Goal: Task Accomplishment & Management: Manage account settings

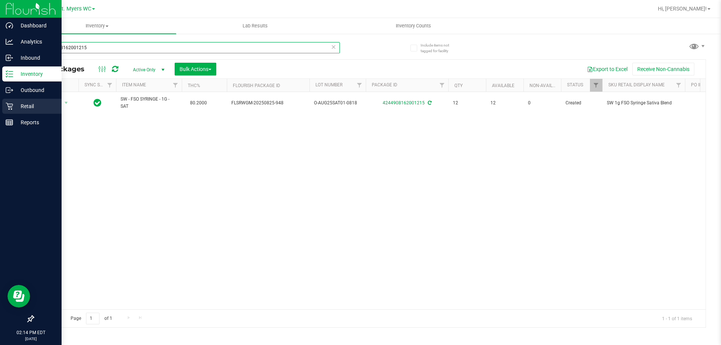
drag, startPoint x: 147, startPoint y: 51, endPoint x: 0, endPoint y: 104, distance: 156.3
click at [0, 96] on div "Dashboard Analytics Inbound Inventory Outbound Retail Reports 02:14 PM EDT [DAT…" at bounding box center [360, 172] width 721 height 345
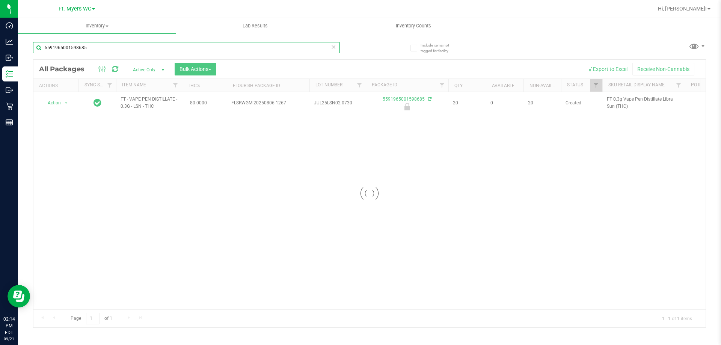
type input "5591965001598685"
click at [62, 103] on div at bounding box center [369, 194] width 672 height 268
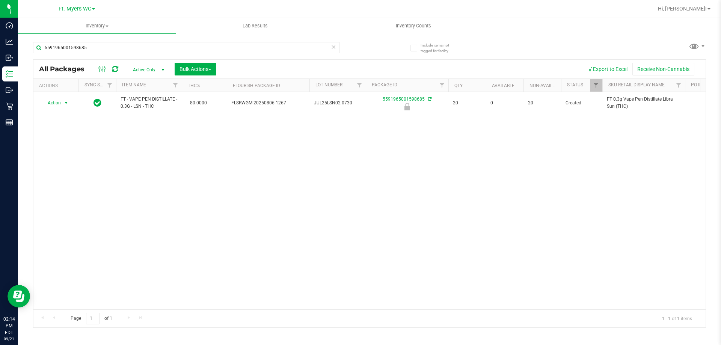
click at [62, 103] on span "select" at bounding box center [66, 103] width 9 height 11
click at [63, 187] on li "Unlock package" at bounding box center [65, 192] width 48 height 11
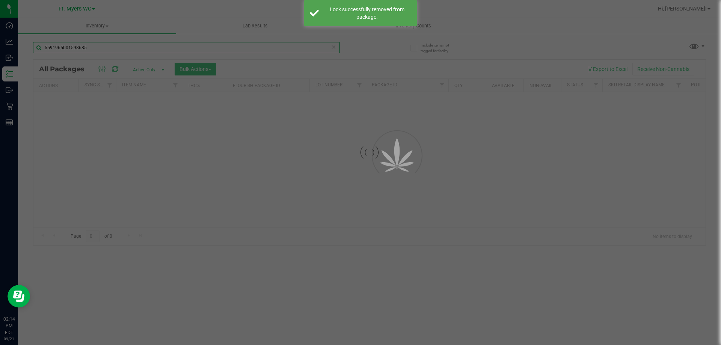
click at [97, 46] on input "5591965001598685" at bounding box center [186, 47] width 307 height 11
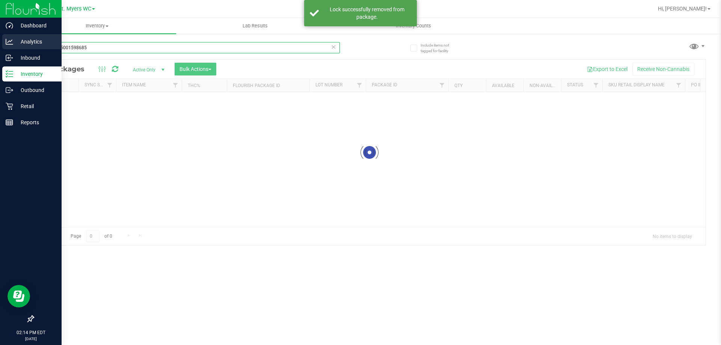
drag, startPoint x: 95, startPoint y: 48, endPoint x: 0, endPoint y: 47, distance: 95.0
click at [0, 47] on div "Dashboard Analytics Inbound Inventory Outbound Retail Reports 02:14 PM EDT [DAT…" at bounding box center [360, 172] width 721 height 345
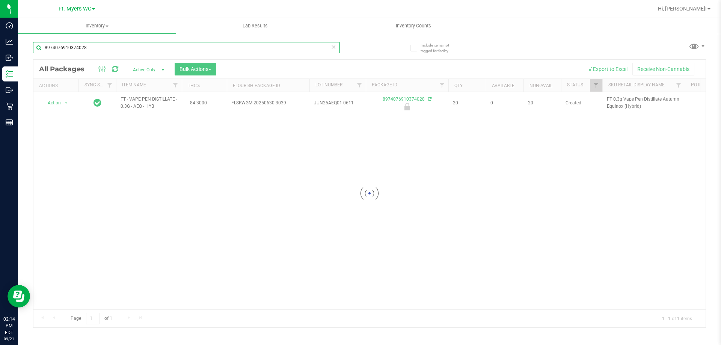
type input "8974076910374028"
click at [60, 104] on div at bounding box center [369, 194] width 672 height 268
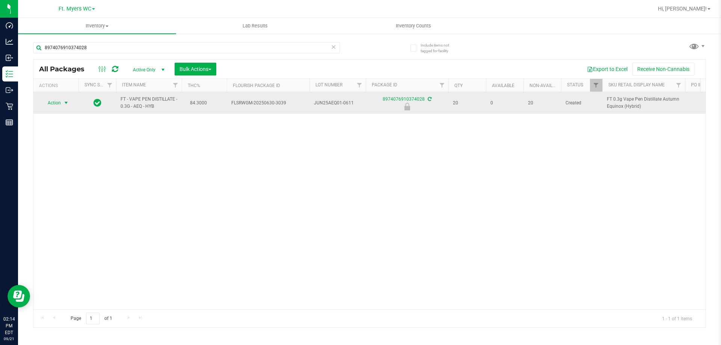
click at [59, 102] on span "Action" at bounding box center [51, 103] width 20 height 11
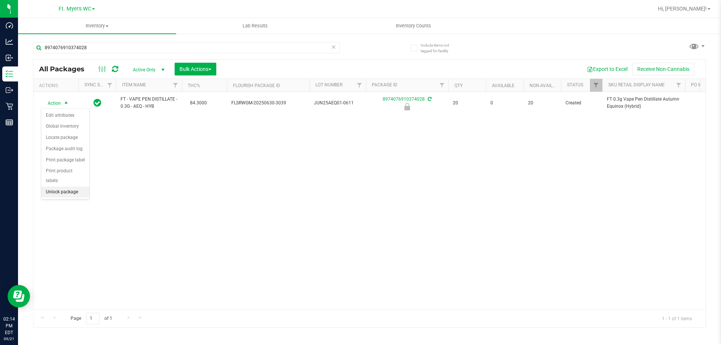
click at [68, 187] on li "Unlock package" at bounding box center [65, 192] width 48 height 11
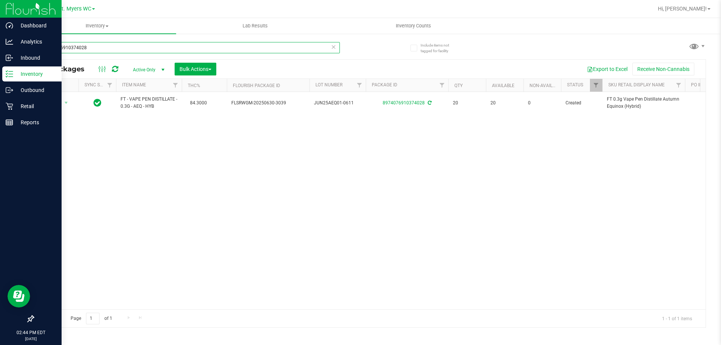
drag, startPoint x: 127, startPoint y: 50, endPoint x: 3, endPoint y: 71, distance: 125.9
click at [0, 64] on div "Dashboard Analytics Inbound Inventory Outbound Retail Reports 02:44 PM EDT [DAT…" at bounding box center [360, 172] width 721 height 345
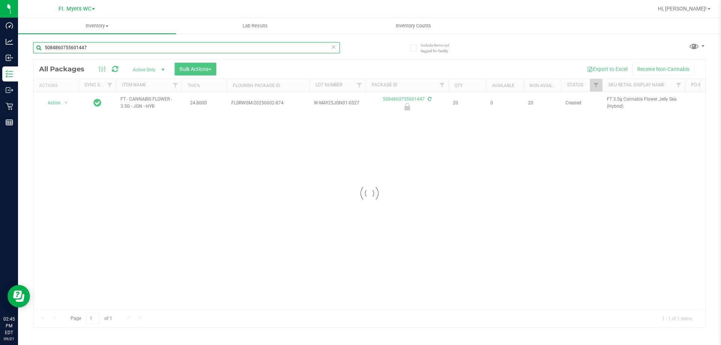
type input "5084860755601447"
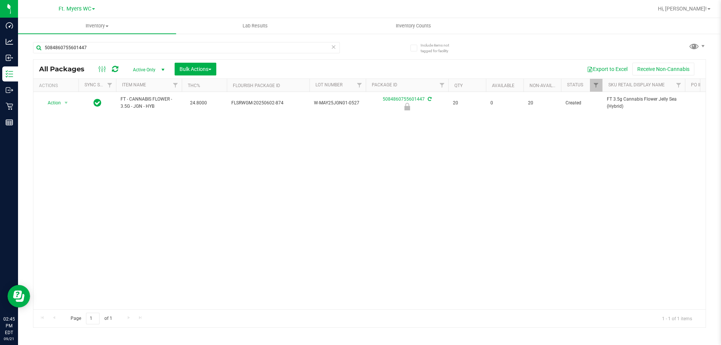
click at [60, 101] on div "Action Action Edit attributes Global inventory Locate package Package audit log…" at bounding box center [56, 103] width 36 height 11
click at [60, 101] on span "Action" at bounding box center [51, 103] width 20 height 11
click at [68, 187] on li "Unlock package" at bounding box center [65, 192] width 48 height 11
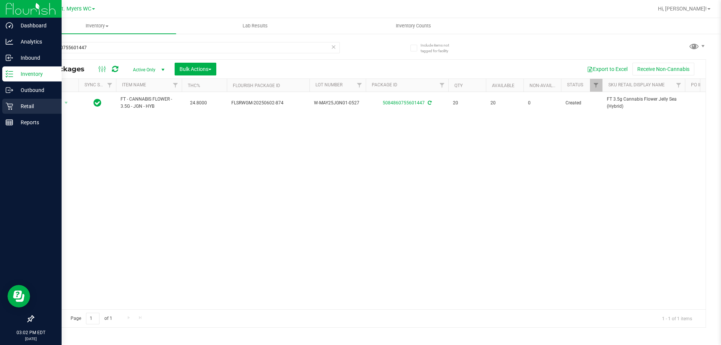
click at [13, 106] on icon at bounding box center [10, 106] width 8 height 8
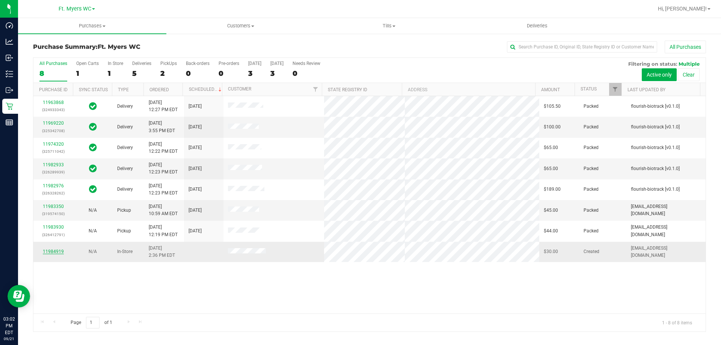
click at [59, 250] on link "11984919" at bounding box center [53, 251] width 21 height 5
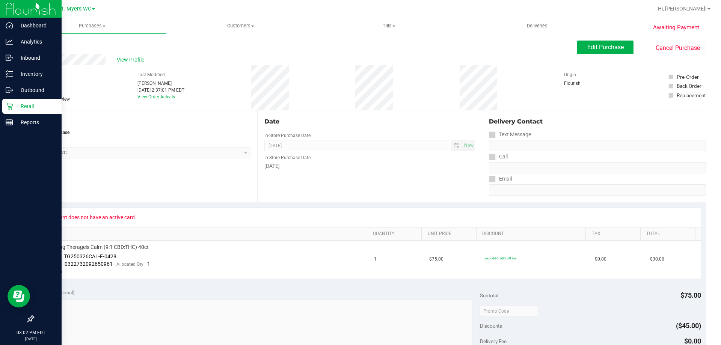
click at [5, 105] on div "Retail" at bounding box center [31, 106] width 59 height 15
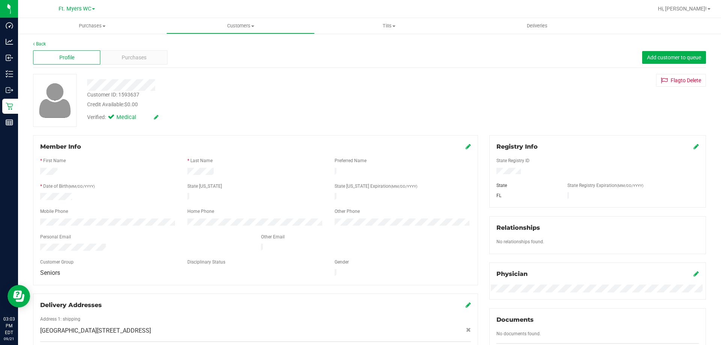
click at [131, 49] on div "Profile Purchases Add customer to queue" at bounding box center [369, 57] width 673 height 21
click at [131, 55] on span "Purchases" at bounding box center [134, 58] width 25 height 8
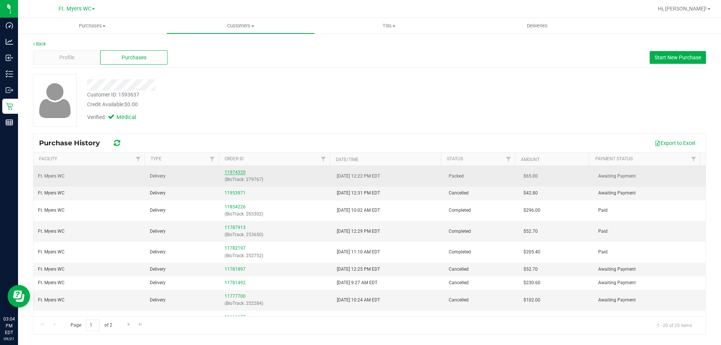
click at [234, 175] on link "11974320" at bounding box center [234, 172] width 21 height 5
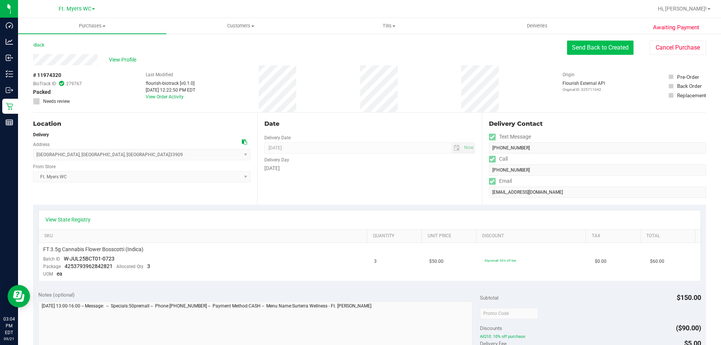
click at [596, 47] on button "Send Back to Created" at bounding box center [600, 48] width 66 height 14
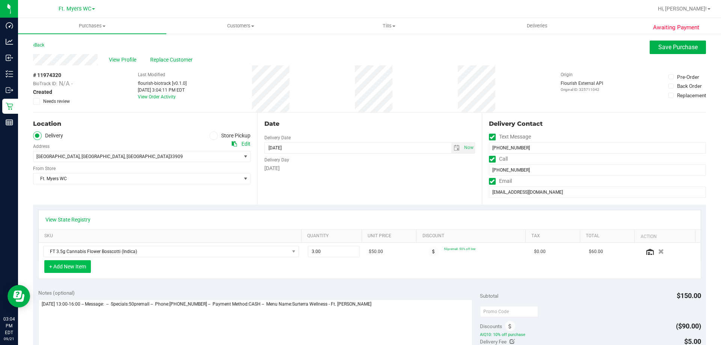
click at [83, 264] on button "+ Add New Item" at bounding box center [67, 266] width 47 height 13
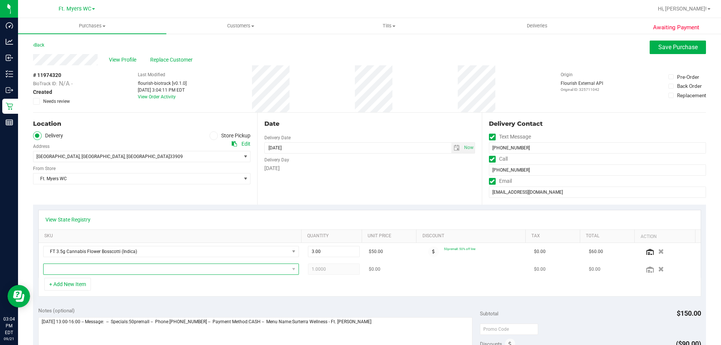
click at [88, 266] on span "NO DATA FOUND" at bounding box center [166, 269] width 245 height 11
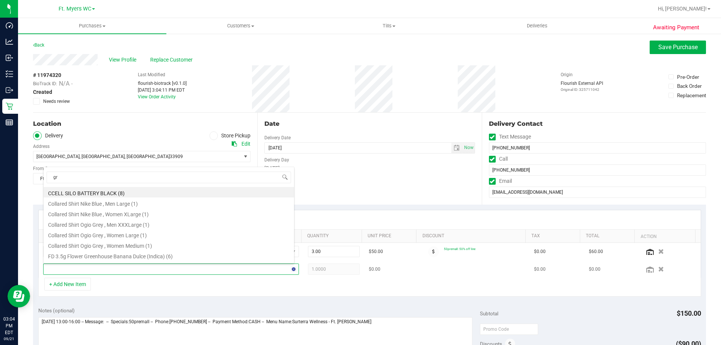
type input "grz"
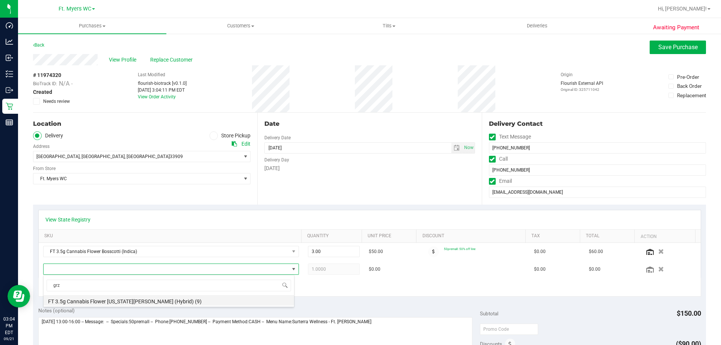
click at [120, 299] on li "FT 3.5g Cannabis Flower [US_STATE][PERSON_NAME] (Hybrid) (9)" at bounding box center [169, 300] width 250 height 11
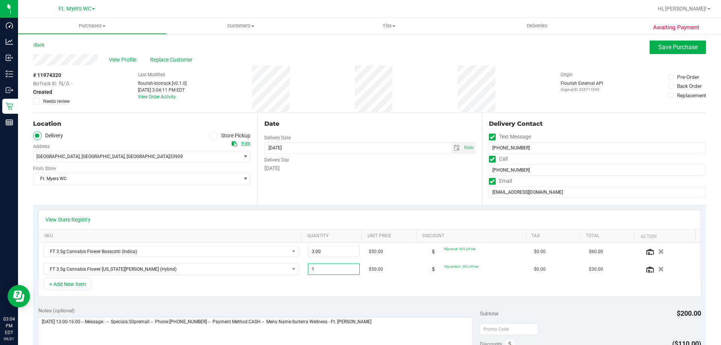
drag, startPoint x: 328, startPoint y: 271, endPoint x: 274, endPoint y: 280, distance: 54.9
click at [274, 280] on div "View State Registry SKU Quantity Unit Price Discount Tax Total Action FT 3.5g C…" at bounding box center [369, 253] width 662 height 87
type input "2"
type input "2.00"
click at [352, 294] on div "+ Add New Item" at bounding box center [369, 287] width 662 height 19
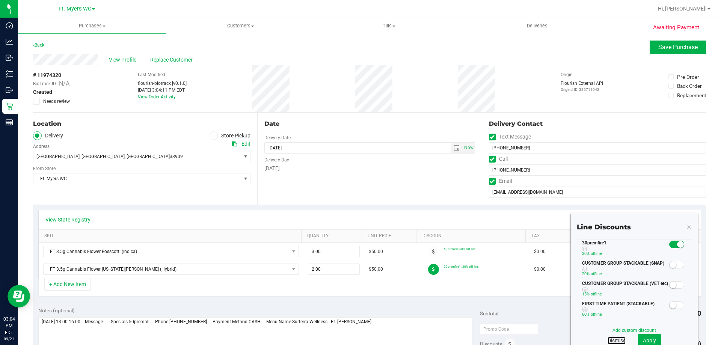
click at [615, 342] on link "Dismiss" at bounding box center [616, 341] width 18 height 8
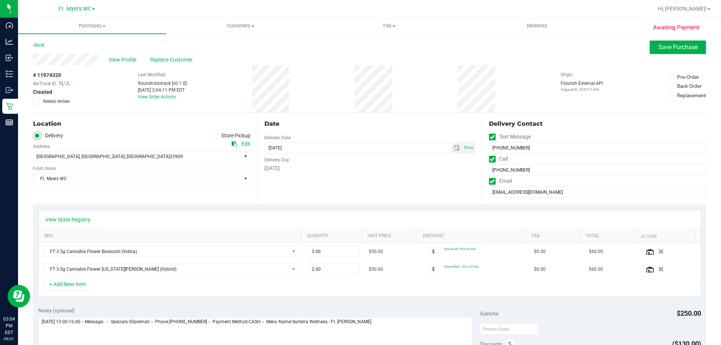
click at [398, 297] on div "View State Registry SKU Quantity Unit Price Discount Tax Total Action FT 3.5g C…" at bounding box center [369, 253] width 673 height 97
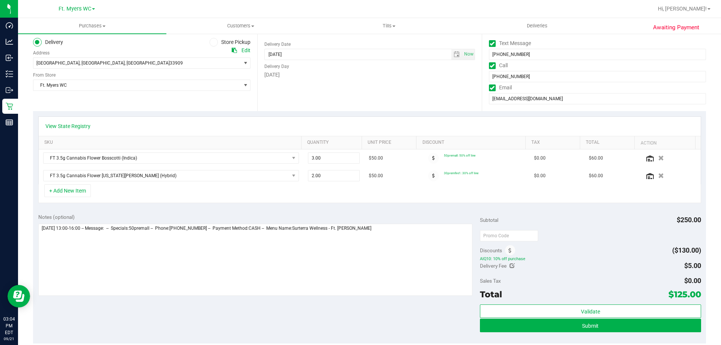
scroll to position [113, 0]
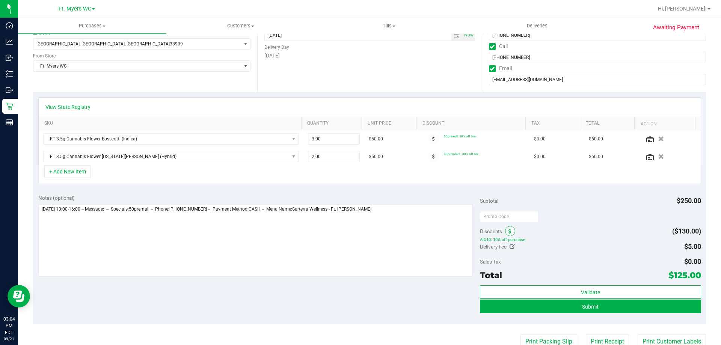
click at [508, 233] on icon at bounding box center [509, 231] width 3 height 5
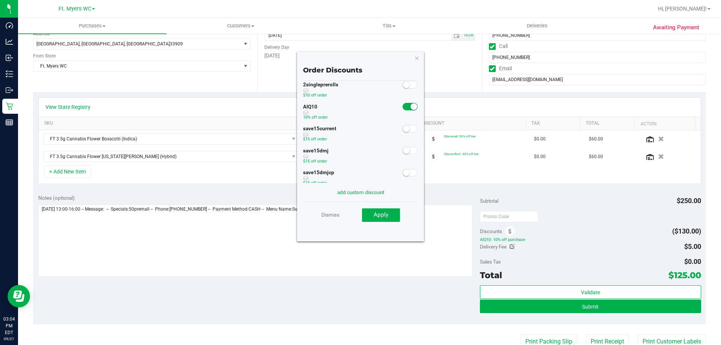
scroll to position [0, 0]
click at [330, 215] on link "Dismiss" at bounding box center [330, 215] width 18 height 14
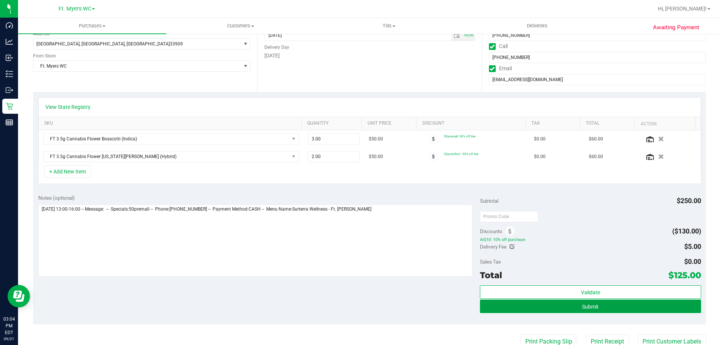
click at [599, 305] on button "Submit" at bounding box center [590, 306] width 221 height 14
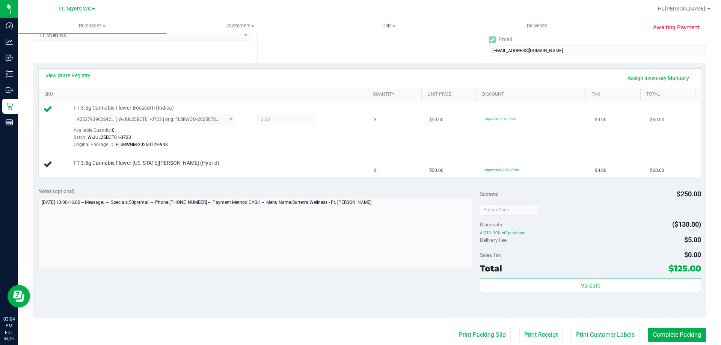
scroll to position [150, 0]
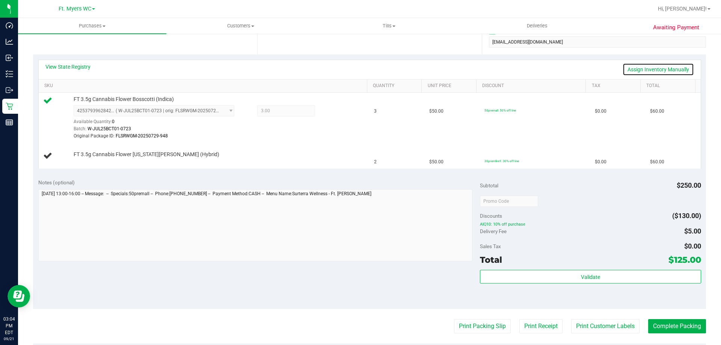
click at [651, 68] on link "Assign Inventory Manually" at bounding box center [657, 69] width 71 height 13
click at [84, 159] on link "Add Package" at bounding box center [87, 159] width 27 height 5
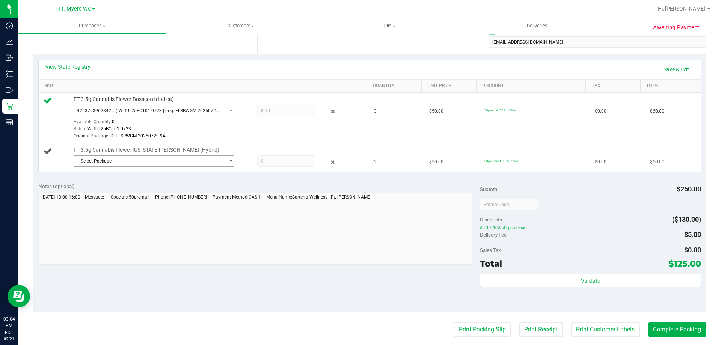
click at [143, 161] on span "Select Package" at bounding box center [149, 161] width 150 height 11
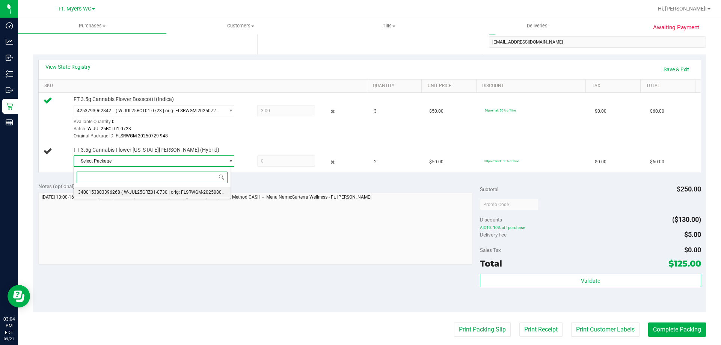
click at [146, 193] on span "( W-JUL25GRZ01-0730 | orig: FLSRWGM-20250806-1922 )" at bounding box center [179, 192] width 117 height 5
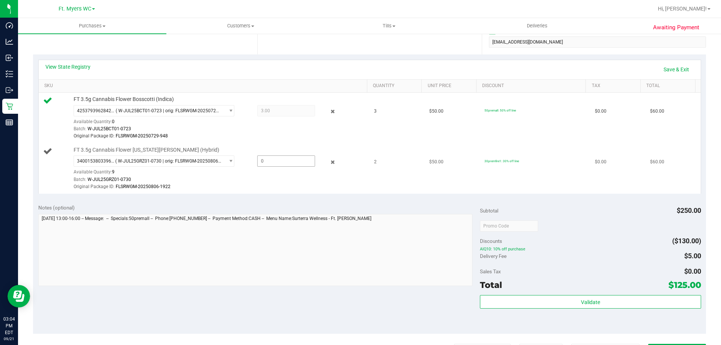
click at [274, 157] on span at bounding box center [286, 160] width 58 height 11
type input "2"
type input "2.0000"
click at [334, 136] on div "Original Package ID: FLSRWGM-20250729-948" at bounding box center [219, 135] width 290 height 7
click at [665, 65] on link "Save & Exit" at bounding box center [675, 69] width 35 height 13
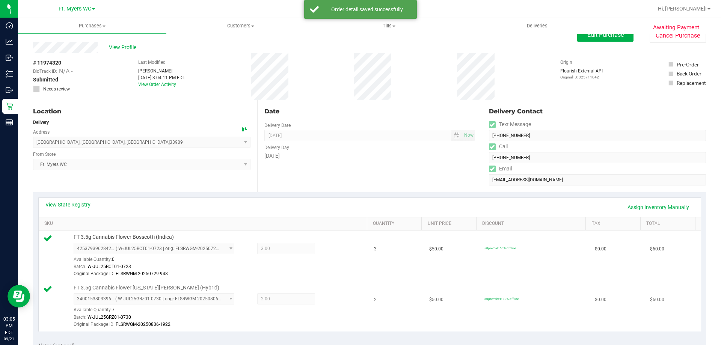
scroll to position [0, 0]
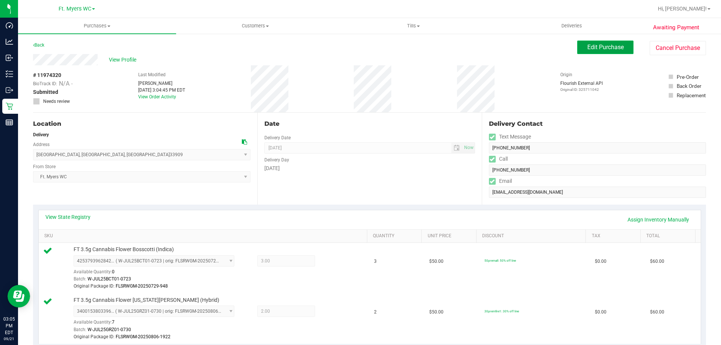
click at [599, 51] on button "Edit Purchase" at bounding box center [605, 48] width 56 height 14
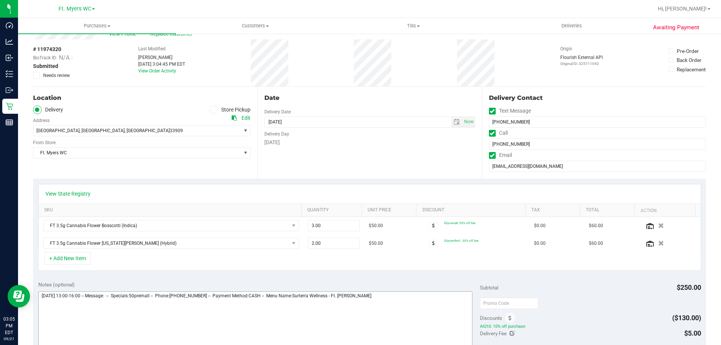
scroll to position [38, 0]
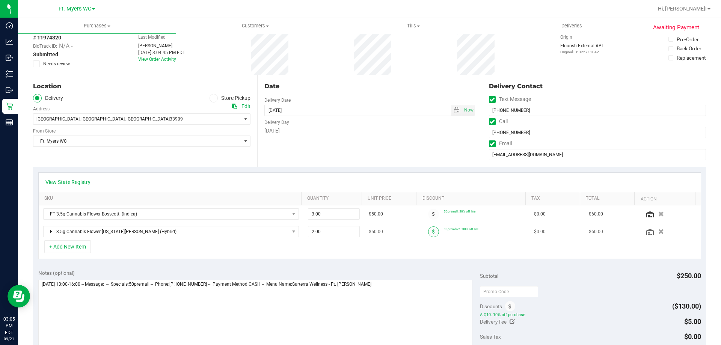
click at [429, 231] on span at bounding box center [433, 231] width 11 height 11
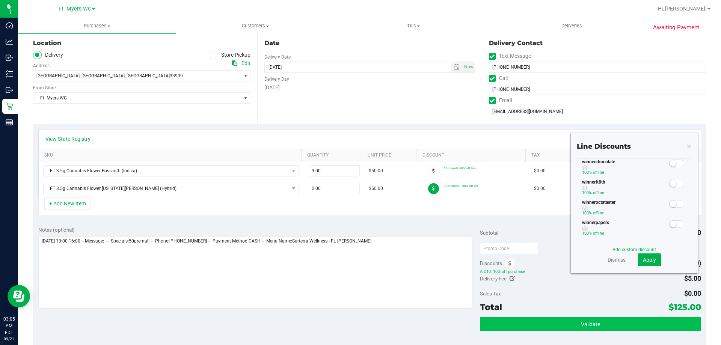
scroll to position [113, 0]
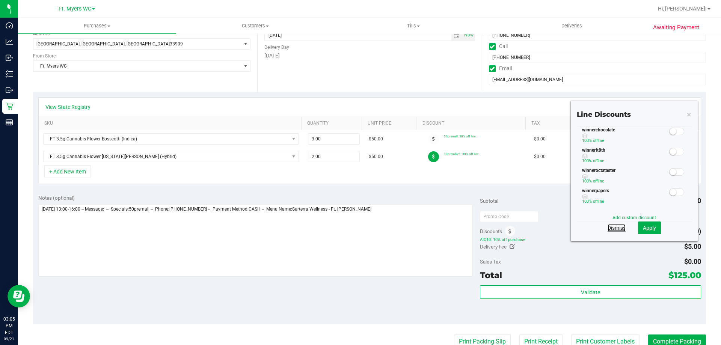
click at [611, 227] on link "Dismiss" at bounding box center [616, 228] width 18 height 8
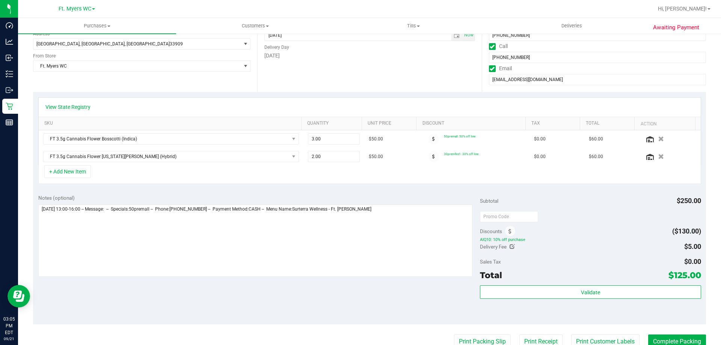
scroll to position [150, 0]
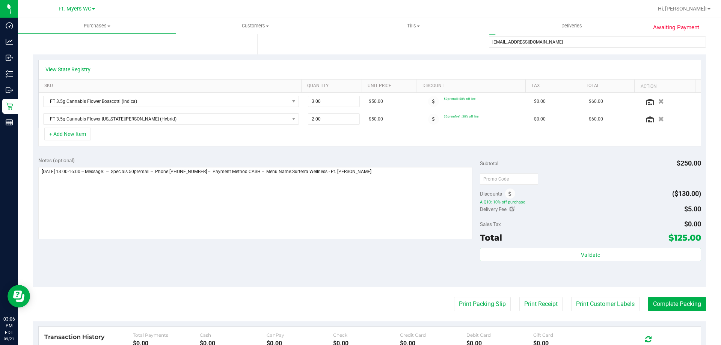
click at [513, 169] on div "Subtotal $250.00 Discounts ($130.00) AIQ10: 10% off purchase Delivery Fee $5.00…" at bounding box center [590, 219] width 221 height 125
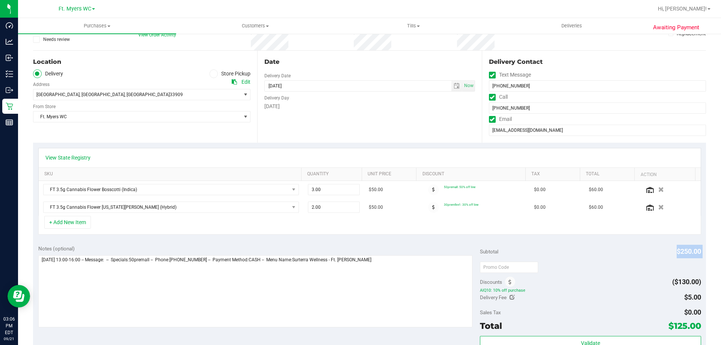
scroll to position [113, 0]
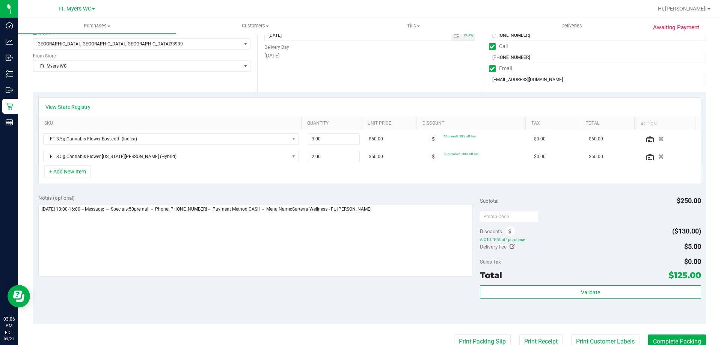
drag, startPoint x: 509, startPoint y: 233, endPoint x: 512, endPoint y: 238, distance: 6.2
click at [509, 233] on span at bounding box center [510, 231] width 10 height 10
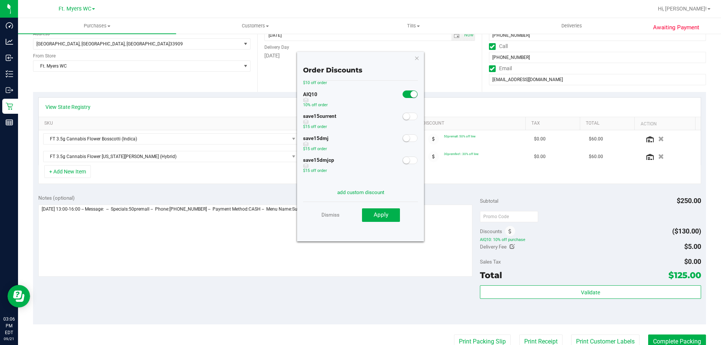
scroll to position [0, 0]
click at [336, 214] on link "Dismiss" at bounding box center [330, 215] width 18 height 14
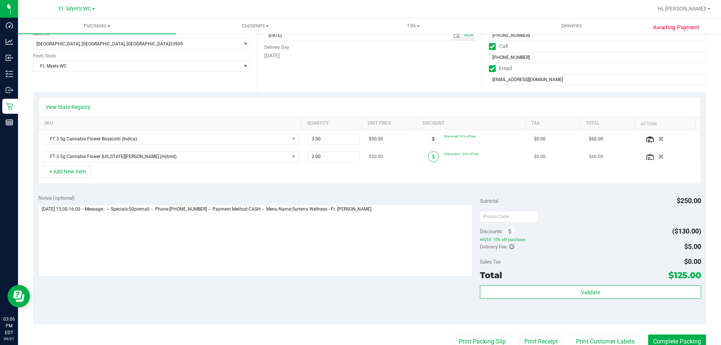
click at [432, 154] on icon at bounding box center [433, 156] width 3 height 5
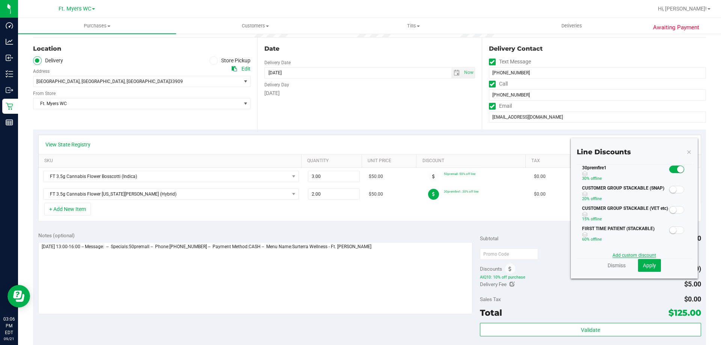
click at [618, 254] on link "Add custom discount" at bounding box center [634, 255] width 44 height 5
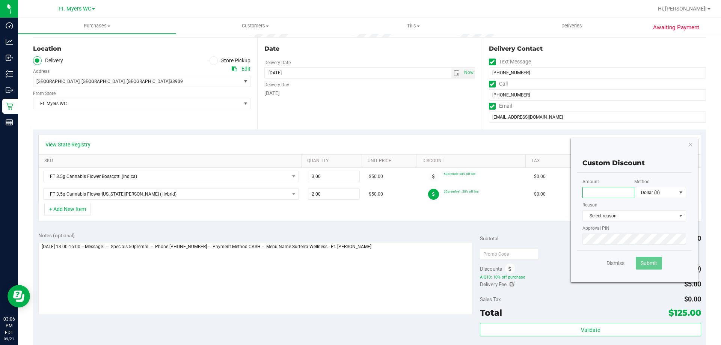
click at [606, 197] on input "text" at bounding box center [608, 192] width 52 height 11
type input "25.00"
click at [612, 218] on span "Select reason" at bounding box center [628, 216] width 93 height 11
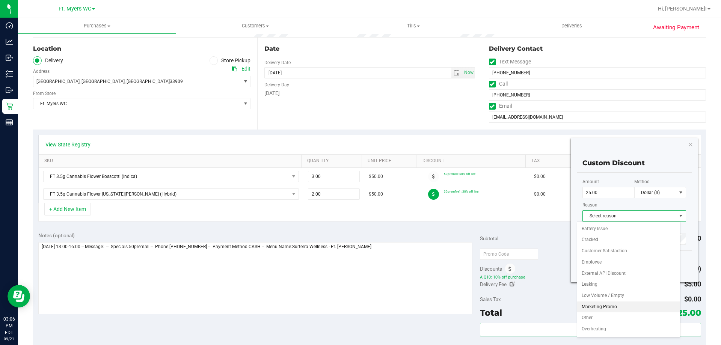
click at [610, 307] on li "Marketing-Promo" at bounding box center [628, 306] width 103 height 11
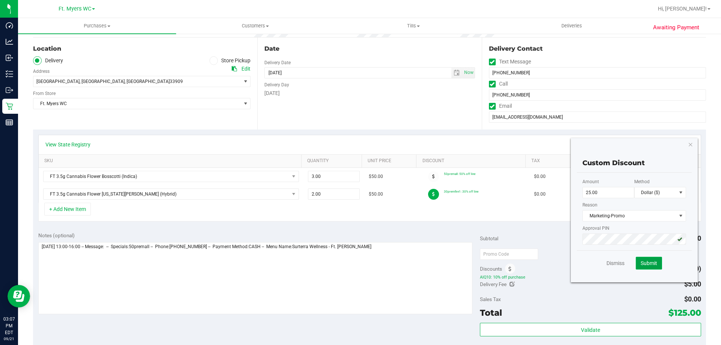
click at [644, 267] on button "Submit" at bounding box center [648, 263] width 26 height 13
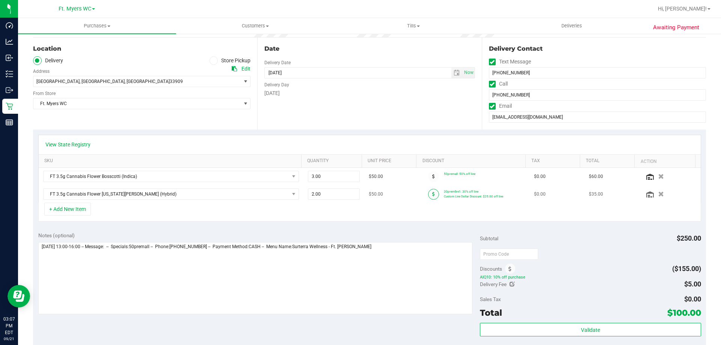
click at [432, 192] on icon at bounding box center [433, 194] width 3 height 5
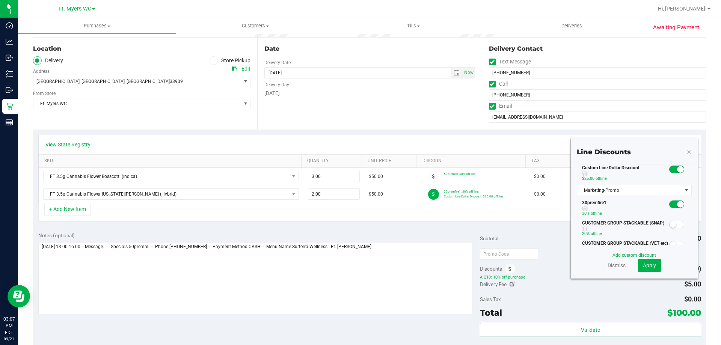
click at [677, 170] on small at bounding box center [680, 169] width 7 height 7
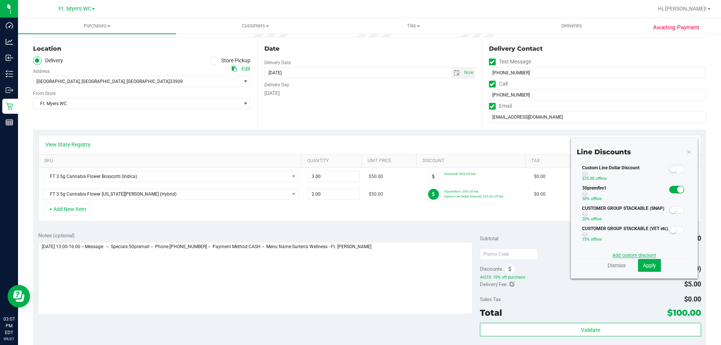
click at [629, 253] on link "Add custom discount" at bounding box center [634, 255] width 44 height 5
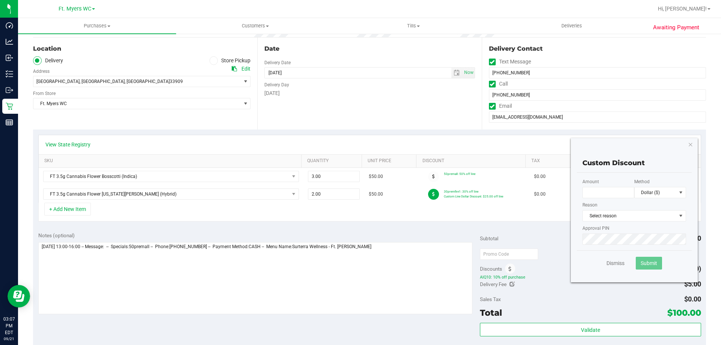
click at [614, 185] on p "Amount" at bounding box center [608, 188] width 52 height 20
click at [611, 200] on div "Amount" at bounding box center [608, 189] width 52 height 23
click at [611, 191] on input "text" at bounding box center [608, 192] width 52 height 11
type input "15.00"
click at [611, 174] on div "Amount 15.00 Method Dollar ($) Reason Select reason Select reason Battery Issue…" at bounding box center [633, 212] width 115 height 78
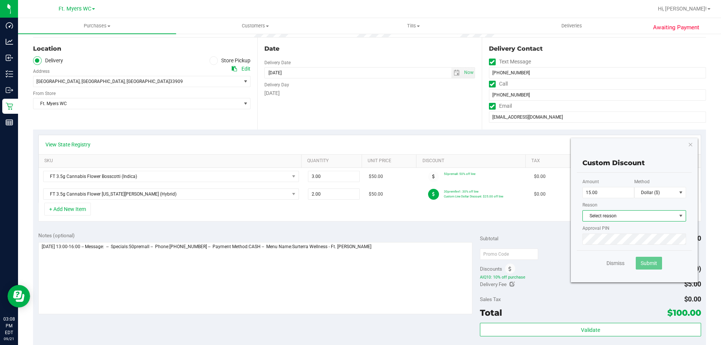
click at [605, 214] on span "Select reason" at bounding box center [628, 216] width 93 height 11
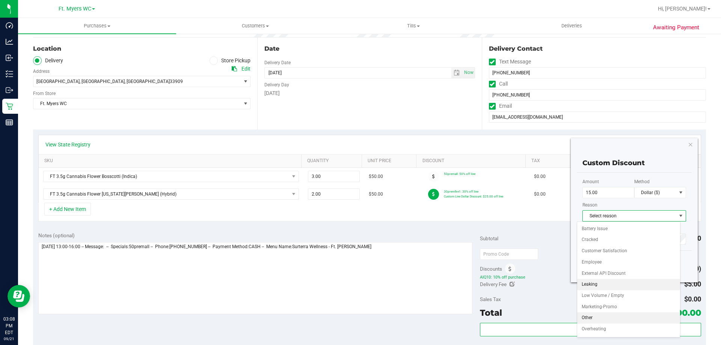
scroll to position [32, 0]
click at [602, 274] on li "Marketing-Promo" at bounding box center [628, 274] width 103 height 11
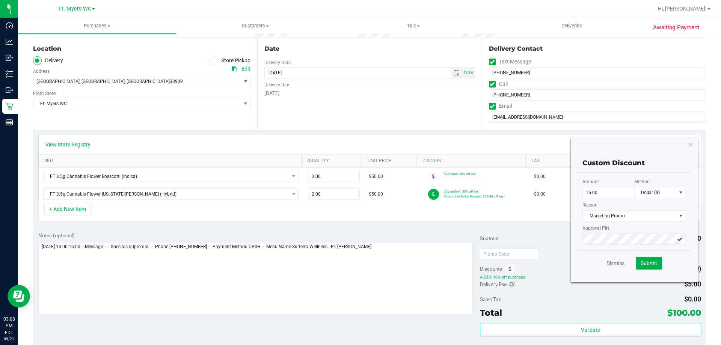
click at [657, 263] on div "Dismiss Submit" at bounding box center [633, 262] width 115 height 25
click at [650, 260] on span "Submit" at bounding box center [648, 263] width 17 height 6
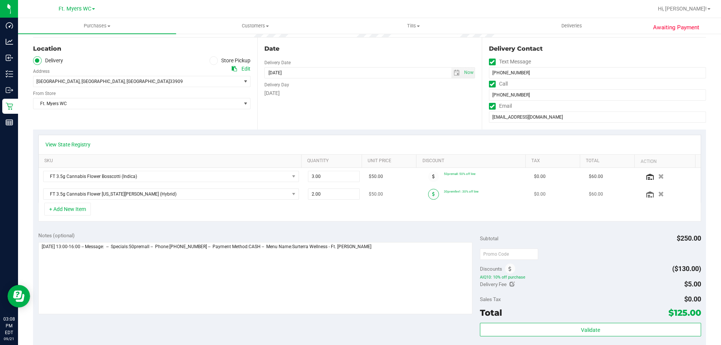
click at [428, 198] on span at bounding box center [433, 194] width 11 height 11
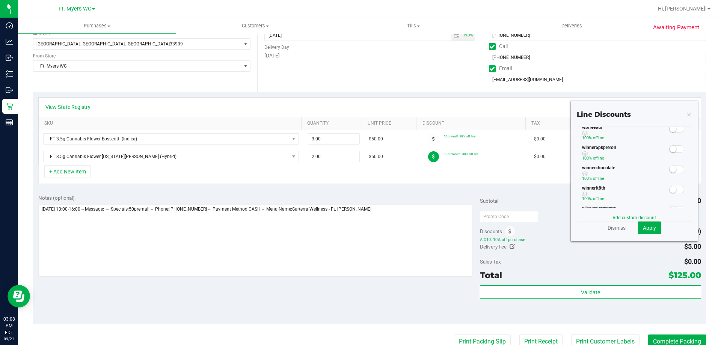
scroll to position [263, 0]
click at [625, 220] on link "Add custom discount" at bounding box center [634, 217] width 44 height 5
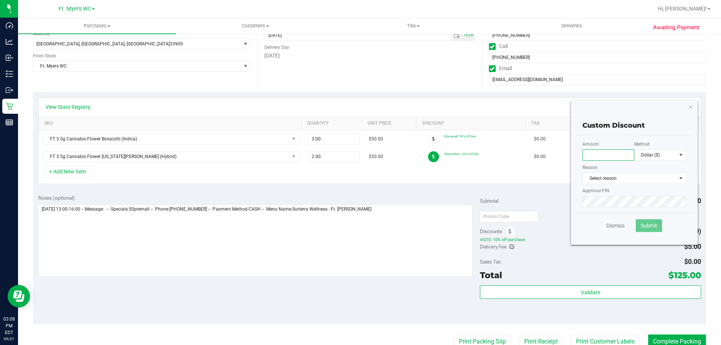
click at [606, 155] on input "text" at bounding box center [608, 154] width 52 height 11
type input "15.00"
click at [610, 188] on div "Approval PIN" at bounding box center [634, 197] width 104 height 20
click at [611, 181] on span "Select reason" at bounding box center [628, 178] width 93 height 11
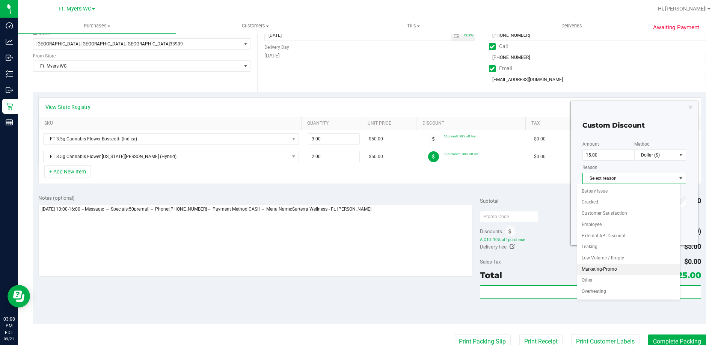
click at [605, 265] on li "Marketing-Promo" at bounding box center [628, 269] width 103 height 11
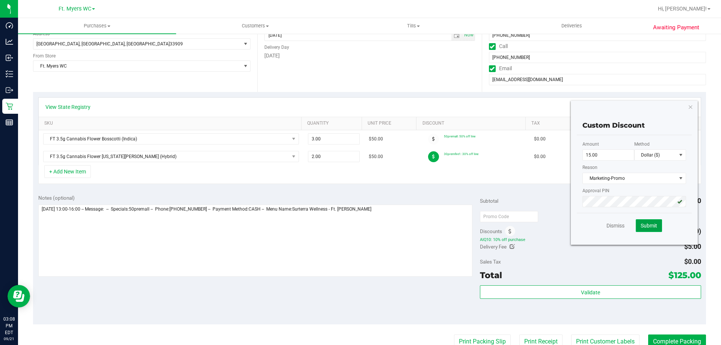
click at [644, 224] on span "Submit" at bounding box center [648, 226] width 17 height 6
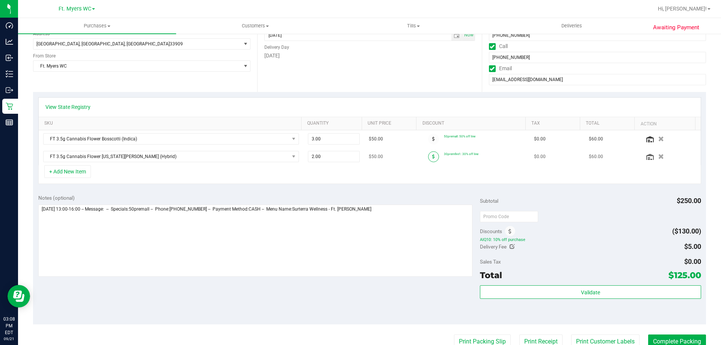
click at [432, 155] on icon at bounding box center [433, 156] width 3 height 5
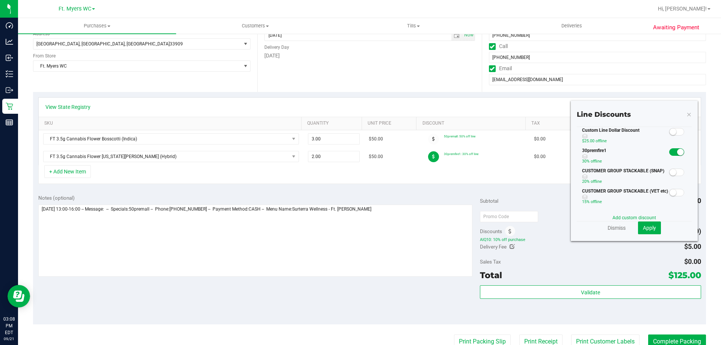
click at [686, 116] on icon at bounding box center [688, 114] width 5 height 9
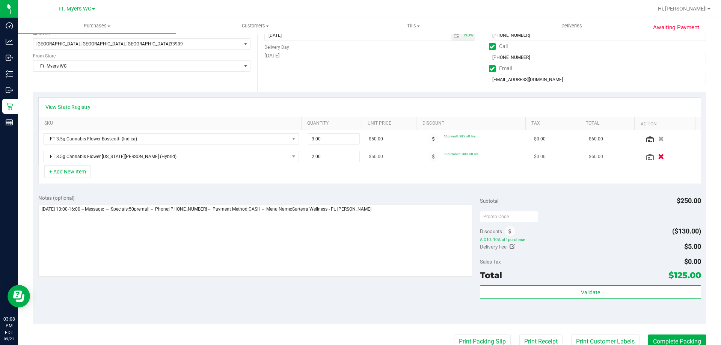
click at [655, 157] on button "button" at bounding box center [660, 156] width 13 height 8
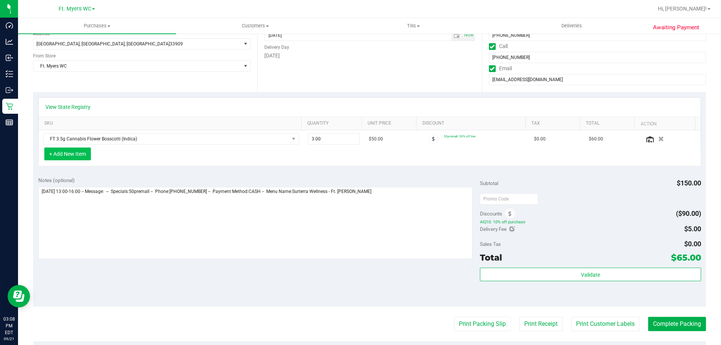
click at [72, 153] on button "+ Add New Item" at bounding box center [67, 153] width 47 height 13
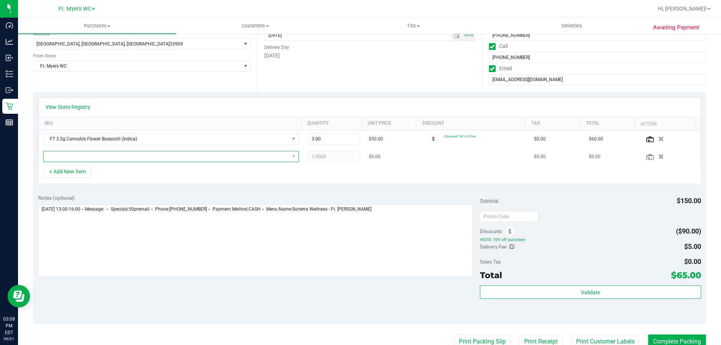
click at [85, 157] on span "NO DATA FOUND" at bounding box center [166, 156] width 245 height 11
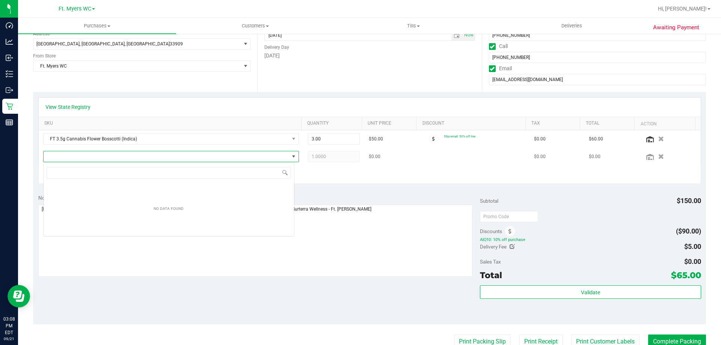
scroll to position [11, 251]
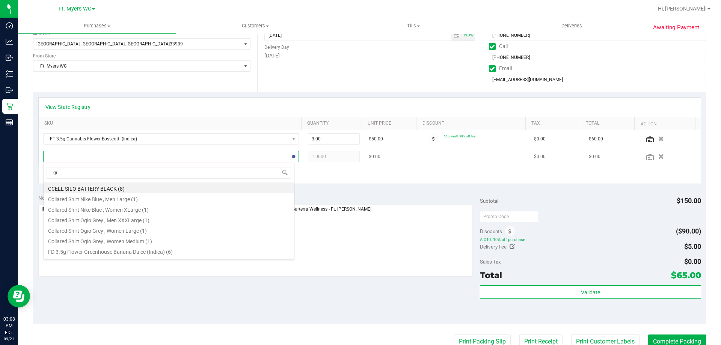
type input "grz"
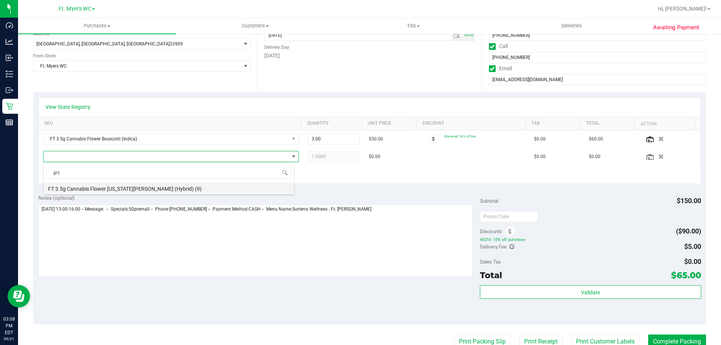
click at [103, 188] on li "FT 3.5g Cannabis Flower [US_STATE][PERSON_NAME] (Hybrid) (9)" at bounding box center [169, 187] width 250 height 11
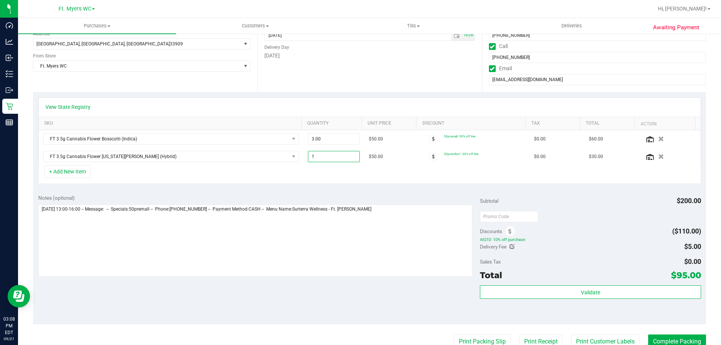
drag, startPoint x: 336, startPoint y: 160, endPoint x: 215, endPoint y: 175, distance: 121.9
click at [215, 175] on div "View State Registry SKU Quantity Unit Price Discount Tax Total Action FT 3.5g C…" at bounding box center [369, 140] width 662 height 87
type input "2"
type input "2.00"
click at [439, 198] on div "Notes (optional)" at bounding box center [259, 198] width 442 height 8
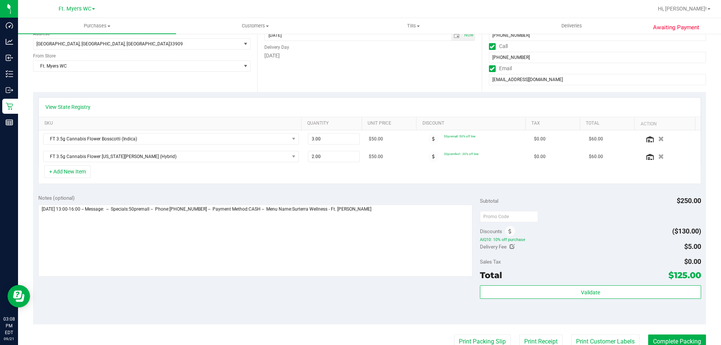
click at [432, 156] on icon at bounding box center [433, 156] width 3 height 5
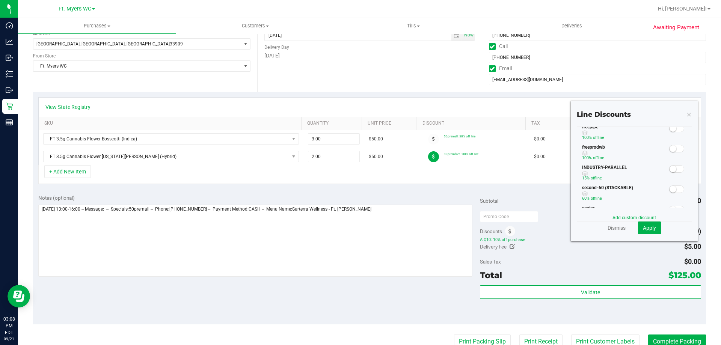
scroll to position [113, 0]
click at [629, 215] on link "Add custom discount" at bounding box center [634, 217] width 44 height 5
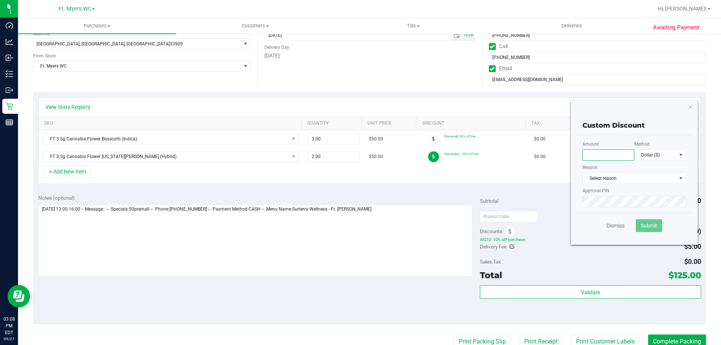
click at [605, 152] on input "text" at bounding box center [608, 154] width 52 height 11
type input "15.00"
click at [646, 161] on span "Dollar ($)" at bounding box center [660, 154] width 52 height 11
click at [595, 178] on span "Select reason" at bounding box center [628, 178] width 93 height 11
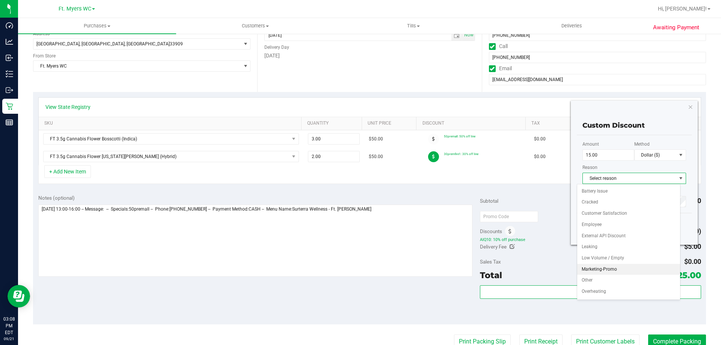
click at [609, 269] on li "Marketing-Promo" at bounding box center [628, 269] width 103 height 11
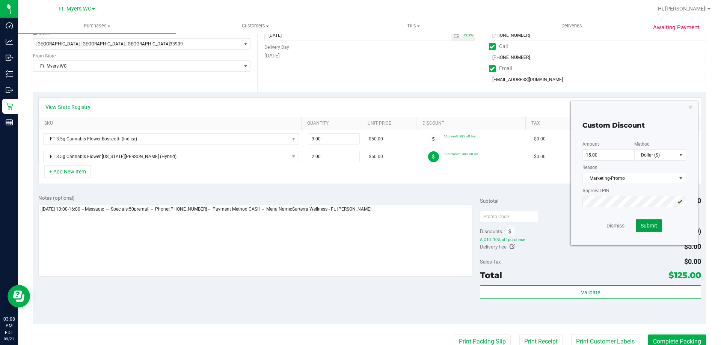
click at [648, 224] on span "Submit" at bounding box center [648, 226] width 17 height 6
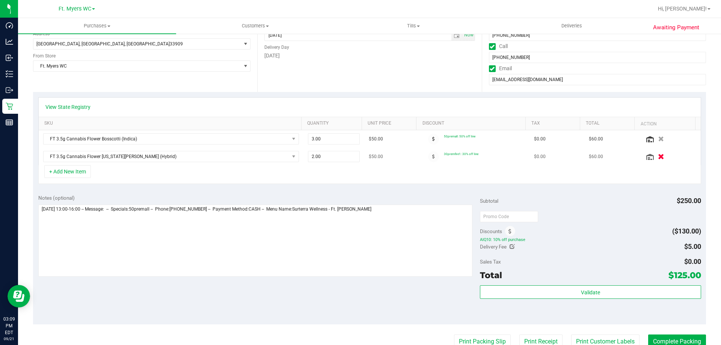
click at [658, 157] on icon "button" at bounding box center [661, 157] width 6 height 6
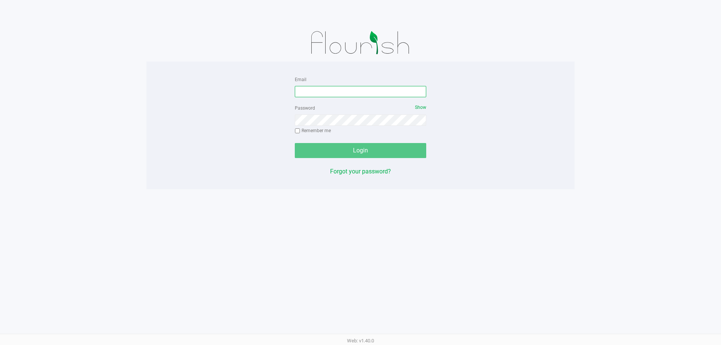
click at [397, 90] on input "Email" at bounding box center [360, 91] width 131 height 11
type input "mduncan@liveparallel.com"
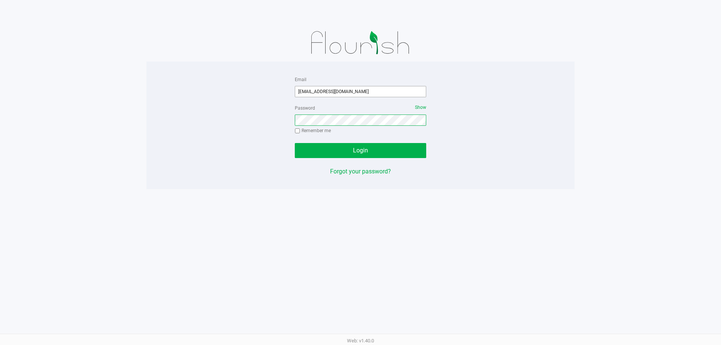
click at [295, 143] on button "Login" at bounding box center [360, 150] width 131 height 15
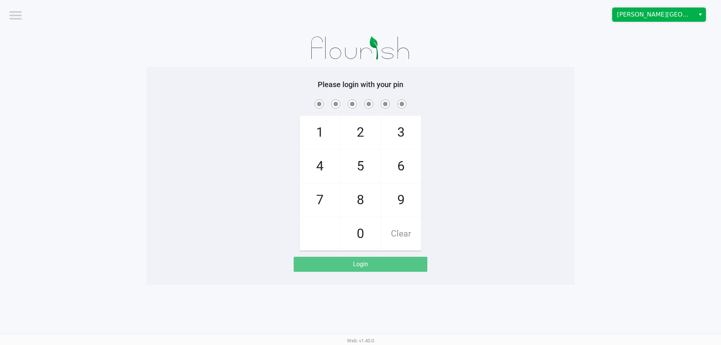
drag, startPoint x: 640, startPoint y: 18, endPoint x: 636, endPoint y: 21, distance: 4.8
click at [638, 20] on span "[PERSON_NAME][GEOGRAPHIC_DATA]" at bounding box center [653, 15] width 82 height 14
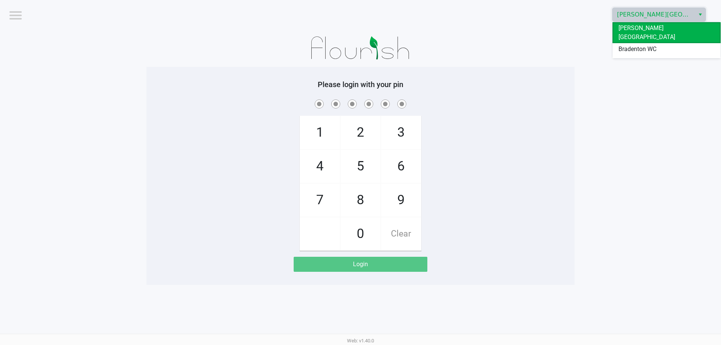
click at [631, 57] on span "Ft. Myers WC" at bounding box center [635, 61] width 35 height 9
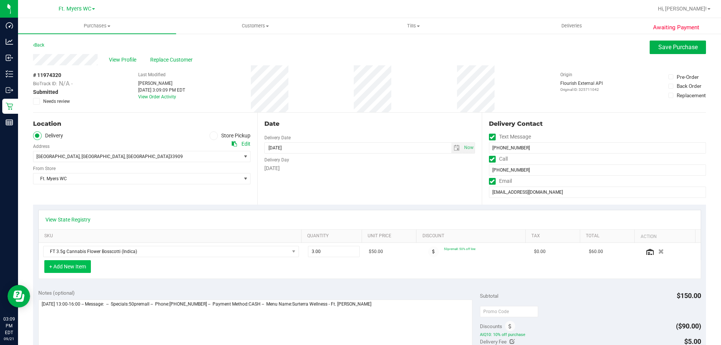
click at [60, 266] on button "+ Add New Item" at bounding box center [67, 266] width 47 height 13
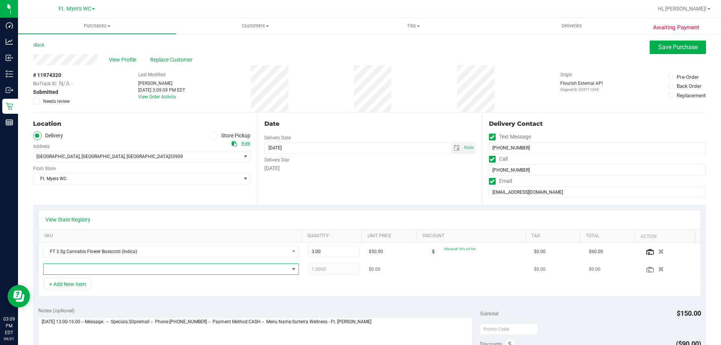
click at [65, 267] on span "NO DATA FOUND" at bounding box center [166, 269] width 245 height 11
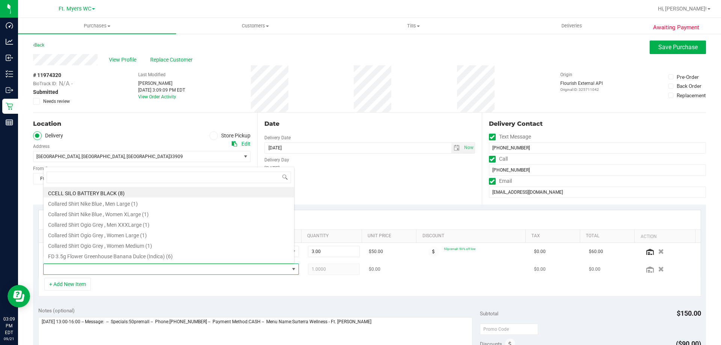
scroll to position [11, 249]
type input "grz"
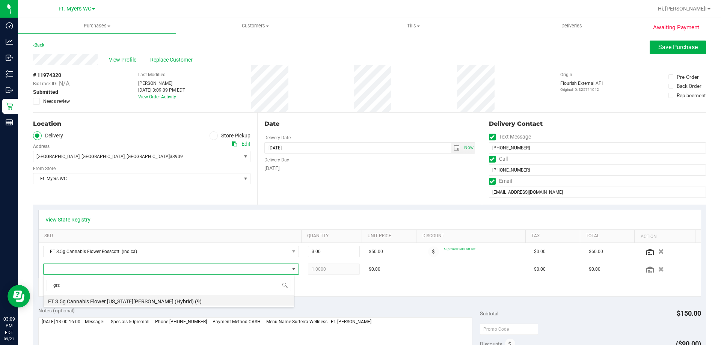
click at [150, 301] on li "FT 3.5g Cannabis Flower [US_STATE][PERSON_NAME] (Hybrid) (9)" at bounding box center [169, 300] width 250 height 11
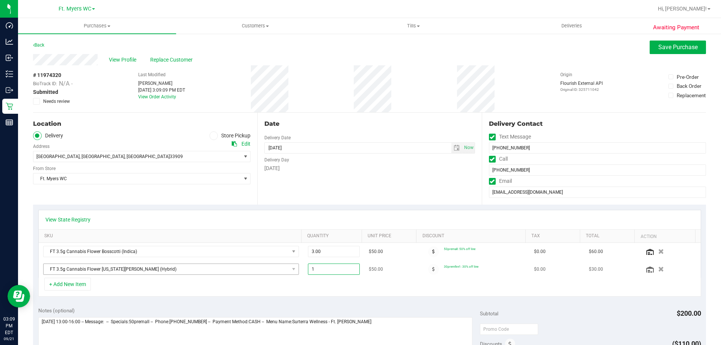
drag, startPoint x: 329, startPoint y: 266, endPoint x: 247, endPoint y: 268, distance: 82.2
click at [247, 268] on tr "FT 3.5g Cannabis Flower Georgia Runtz (Hybrid) 1.00 1 $50.00 30premfire1: 30% o…" at bounding box center [370, 268] width 662 height 17
type input "2"
type input "2.00"
click at [362, 290] on div "+ Add New Item" at bounding box center [369, 287] width 662 height 19
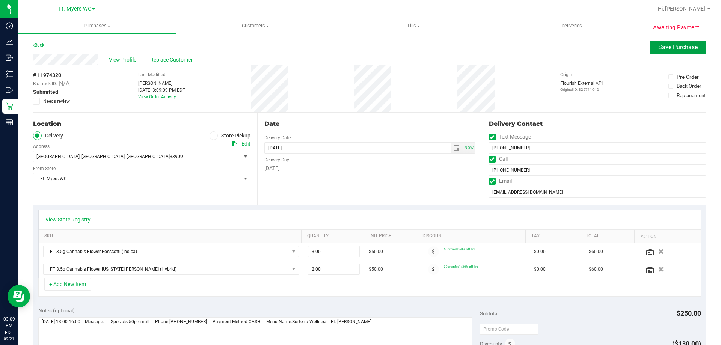
click at [674, 47] on span "Save Purchase" at bounding box center [677, 47] width 39 height 7
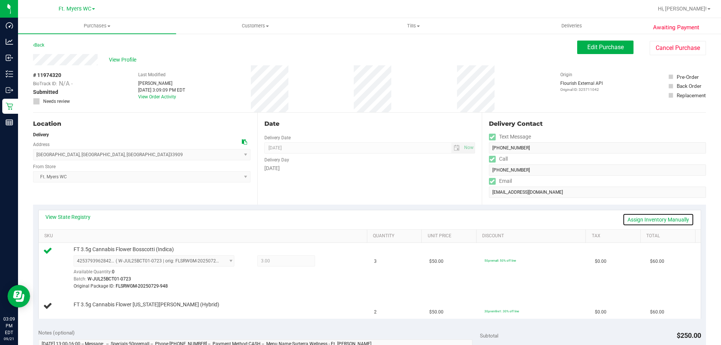
click at [666, 219] on link "Assign Inventory Manually" at bounding box center [657, 219] width 71 height 13
click at [92, 310] on link "Add Package" at bounding box center [87, 309] width 27 height 5
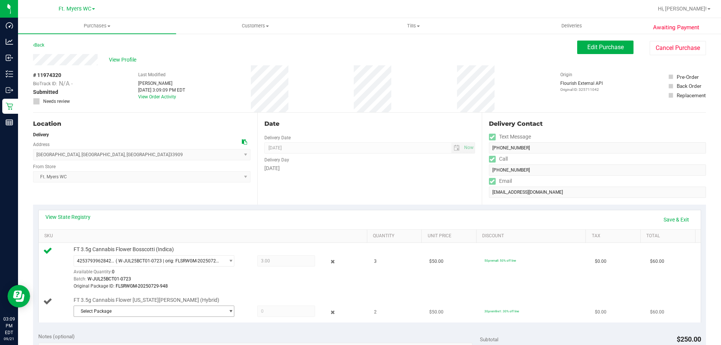
click at [119, 310] on span "Select Package" at bounding box center [149, 311] width 150 height 11
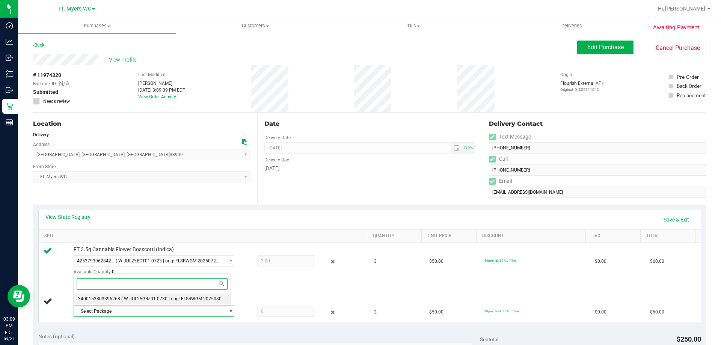
click at [129, 295] on li "3400153803396268 ( W-JUL25GRZ01-0730 | orig: FLSRWGM-20250806-1922 )" at bounding box center [152, 298] width 157 height 11
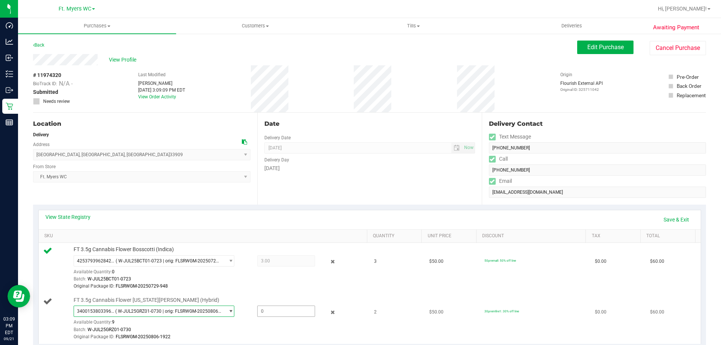
drag, startPoint x: 279, startPoint y: 309, endPoint x: 249, endPoint y: 315, distance: 30.5
click at [249, 315] on div at bounding box center [278, 310] width 72 height 11
type input "2"
type input "2.0000"
click at [294, 290] on td "FT 3.5g Cannabis Flower Bosscotti (Indica) 4253793962842821 ( W-JUL25BCT01-0723…" at bounding box center [204, 268] width 331 height 51
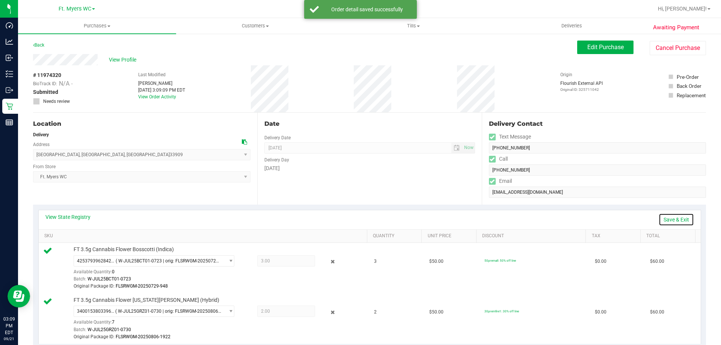
click at [660, 218] on link "Save & Exit" at bounding box center [675, 219] width 35 height 13
click at [602, 54] on button "Edit Purchase" at bounding box center [605, 48] width 56 height 14
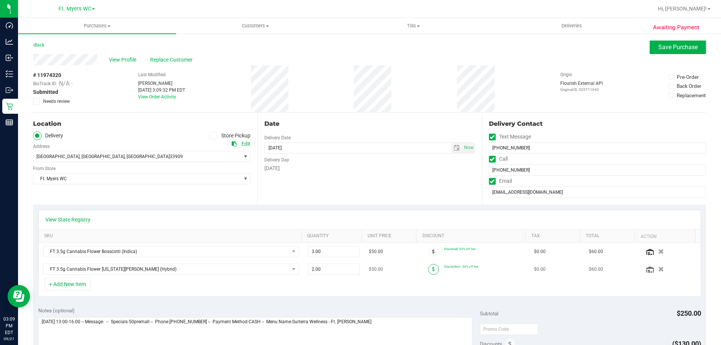
click at [428, 271] on span at bounding box center [433, 269] width 11 height 11
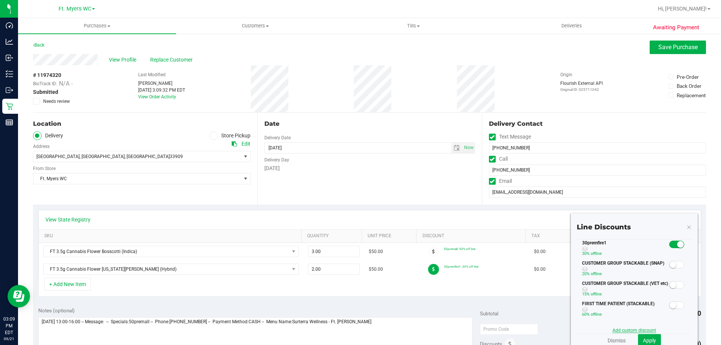
click at [628, 329] on link "Add custom discount" at bounding box center [634, 330] width 44 height 5
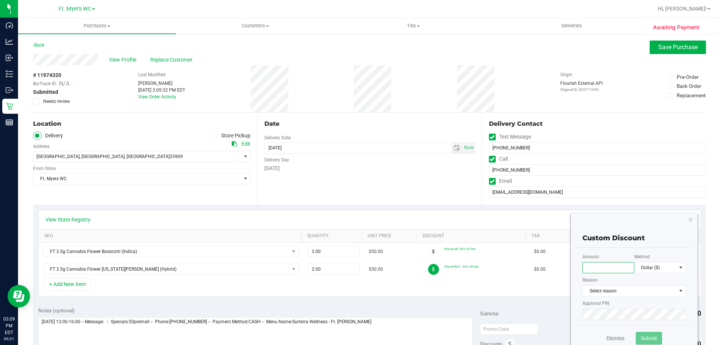
click at [603, 268] on input "text" at bounding box center [608, 267] width 52 height 11
type input "15.00"
click at [596, 289] on span "Select reason" at bounding box center [628, 291] width 93 height 11
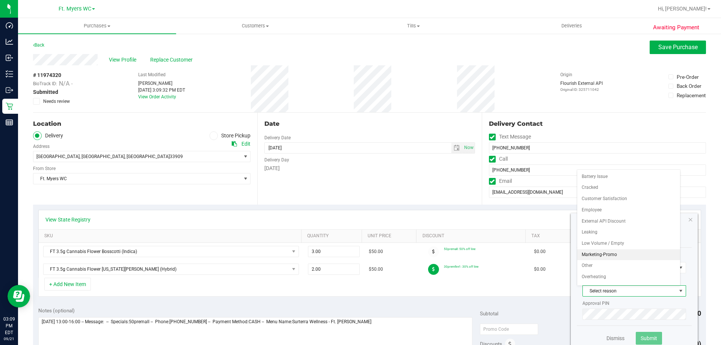
click at [610, 258] on li "Marketing-Promo" at bounding box center [628, 254] width 103 height 11
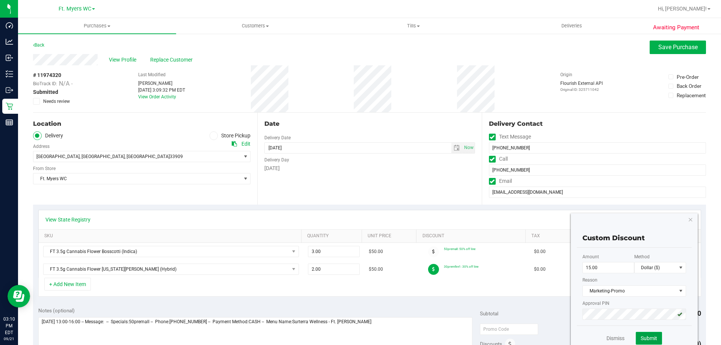
click at [642, 336] on span "Submit" at bounding box center [648, 338] width 17 height 6
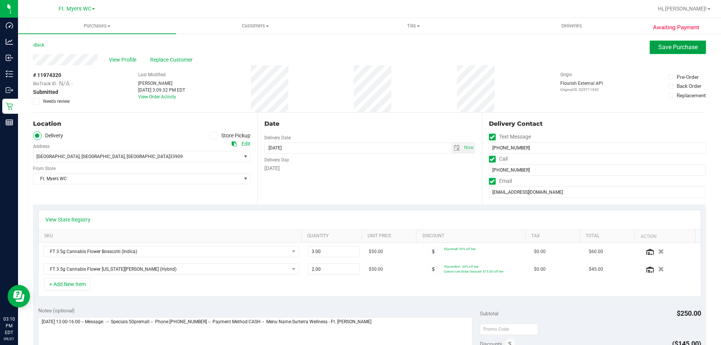
click at [672, 45] on span "Save Purchase" at bounding box center [677, 47] width 39 height 7
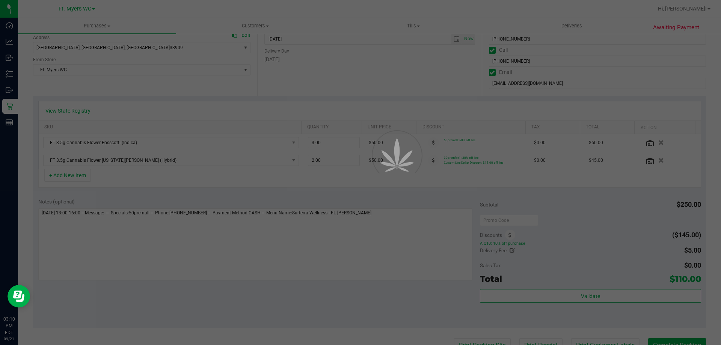
scroll to position [113, 0]
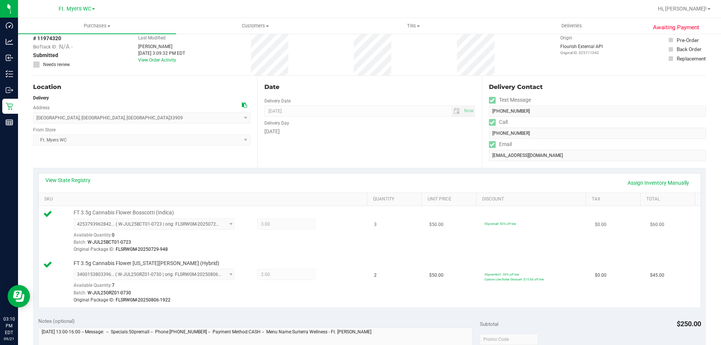
scroll to position [113, 0]
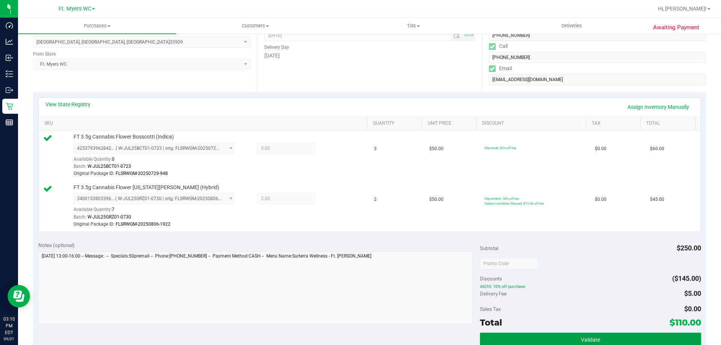
click at [572, 334] on button "Validate" at bounding box center [590, 340] width 221 height 14
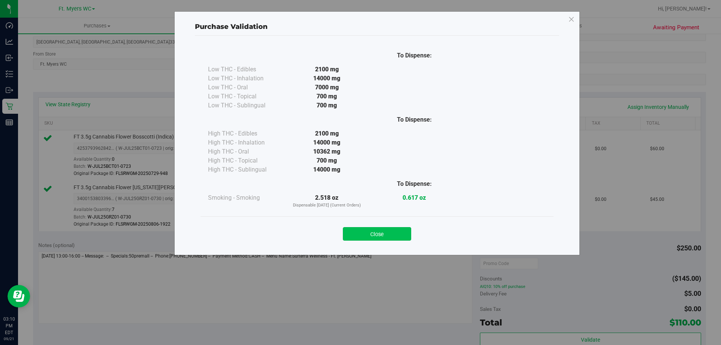
click at [358, 236] on button "Close" at bounding box center [377, 234] width 68 height 14
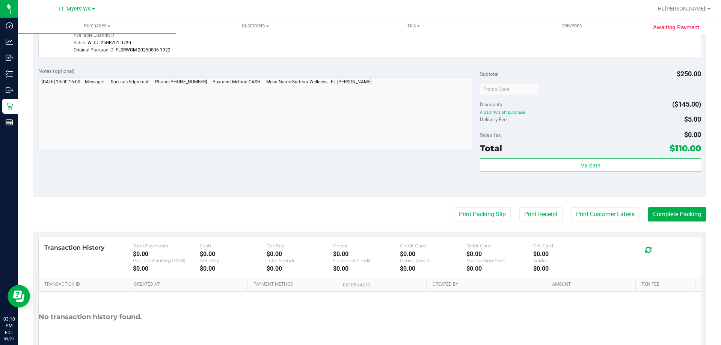
scroll to position [300, 0]
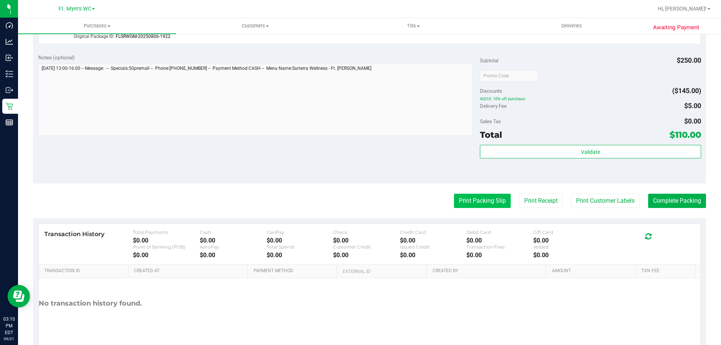
click at [478, 206] on button "Print Packing Slip" at bounding box center [482, 201] width 57 height 14
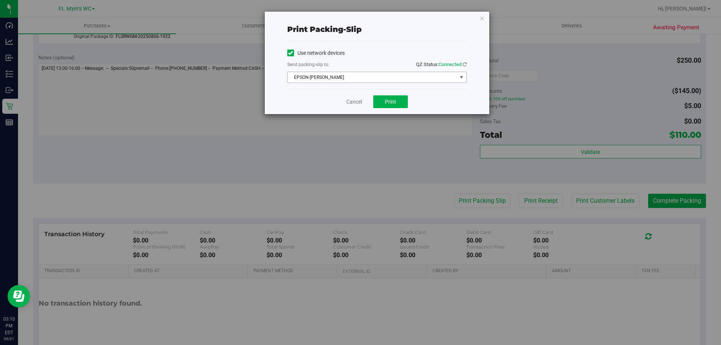
click at [321, 72] on span "EPSON-BEN-KING" at bounding box center [371, 77] width 169 height 11
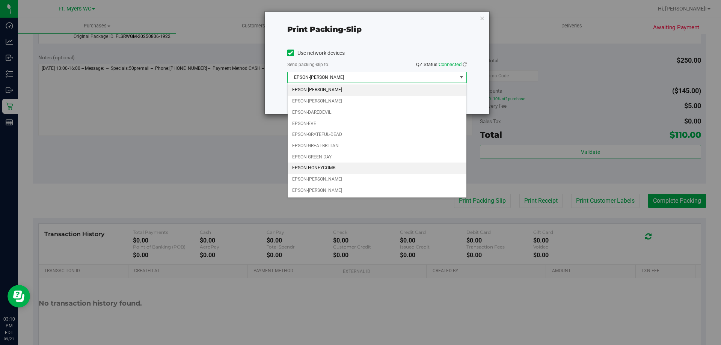
click at [332, 165] on li "EPSON-HONEYCOMB" at bounding box center [376, 168] width 179 height 11
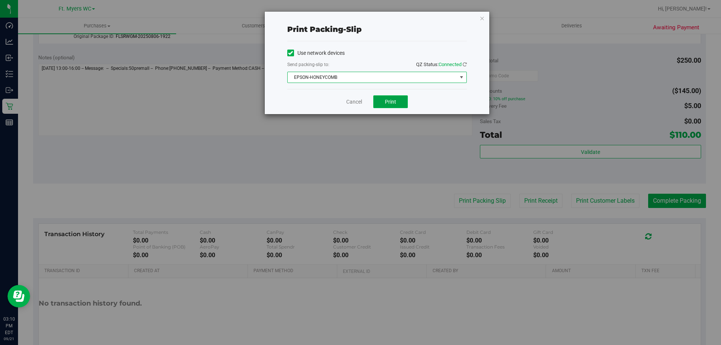
click at [382, 105] on button "Print" at bounding box center [390, 101] width 35 height 13
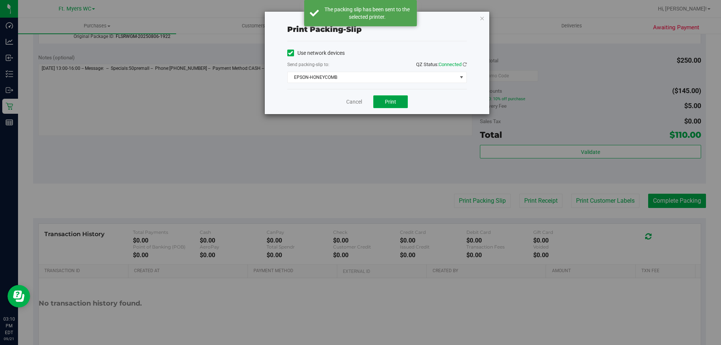
click at [383, 106] on button "Print" at bounding box center [390, 101] width 35 height 13
click at [355, 101] on link "Cancel" at bounding box center [354, 102] width 16 height 8
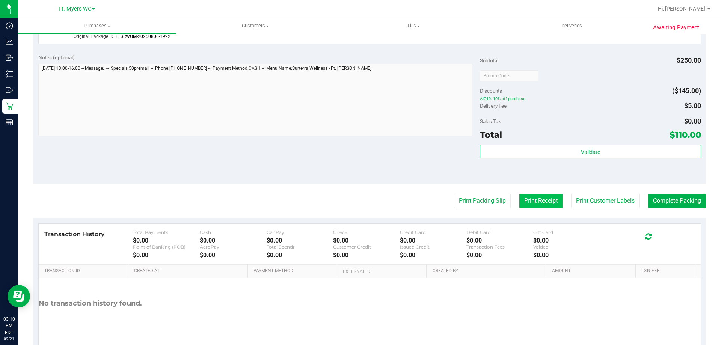
click at [523, 205] on button "Print Receipt" at bounding box center [540, 201] width 43 height 14
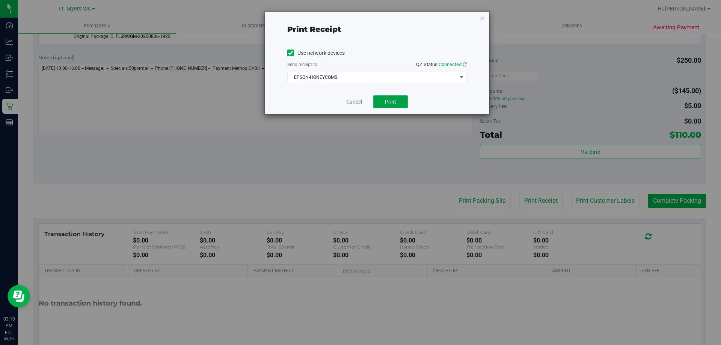
click at [381, 101] on button "Print" at bounding box center [390, 101] width 35 height 13
click at [382, 101] on button "Print" at bounding box center [390, 101] width 35 height 13
click at [355, 102] on link "Cancel" at bounding box center [354, 102] width 16 height 8
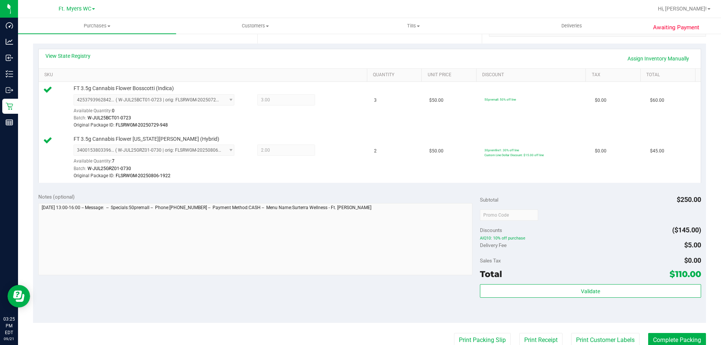
scroll to position [263, 0]
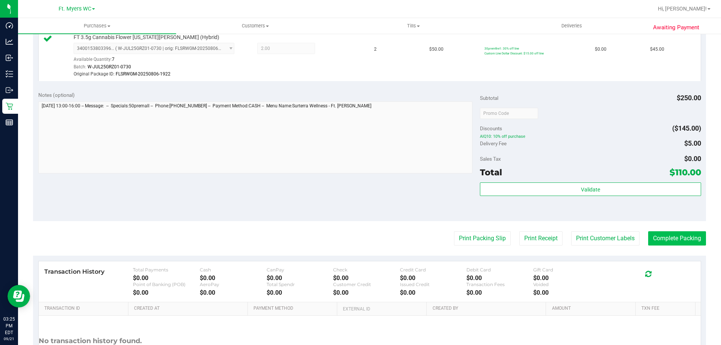
click at [650, 231] on purchase-details "Back Edit Purchase Cancel Purchase View Profile # 11974320 BioTrack ID: N/A - S…" at bounding box center [369, 87] width 673 height 618
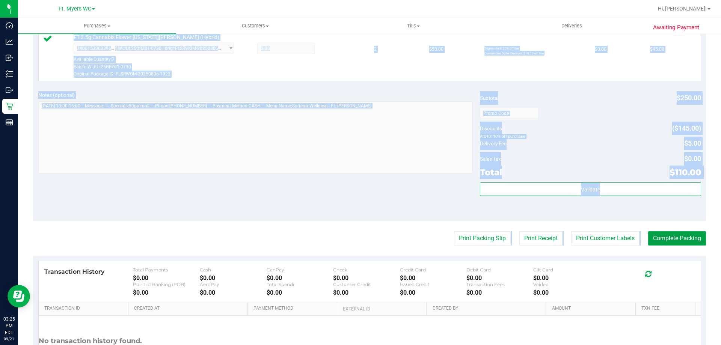
click at [654, 234] on button "Complete Packing" at bounding box center [677, 238] width 58 height 14
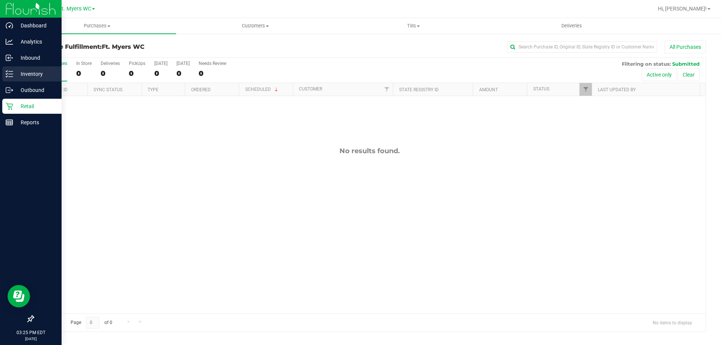
click at [7, 71] on icon at bounding box center [7, 71] width 2 height 1
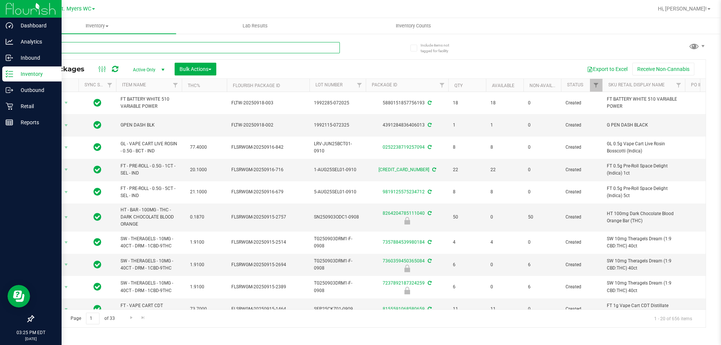
click at [151, 48] on input "text" at bounding box center [186, 47] width 307 height 11
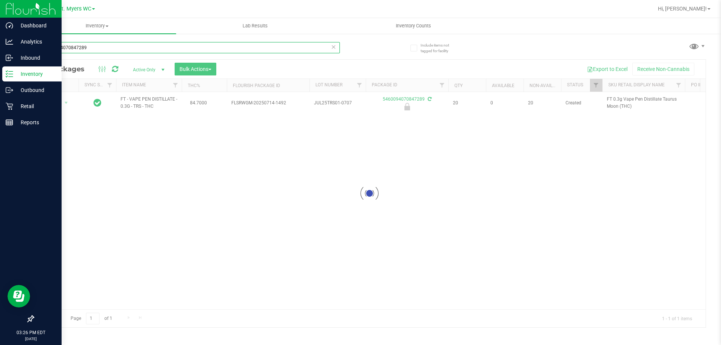
type input "5460094070847289"
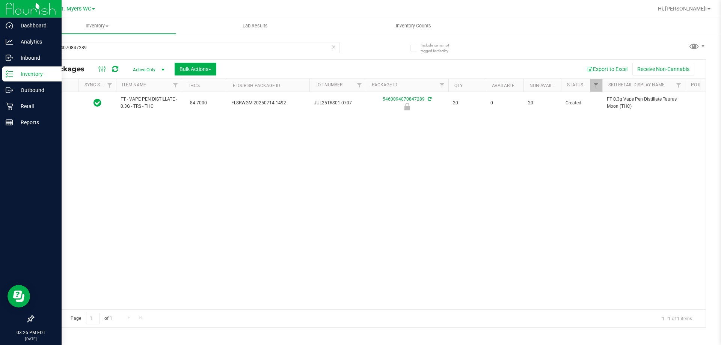
click at [51, 100] on div at bounding box center [56, 102] width 36 height 7
click at [53, 101] on span "Action" at bounding box center [51, 103] width 20 height 11
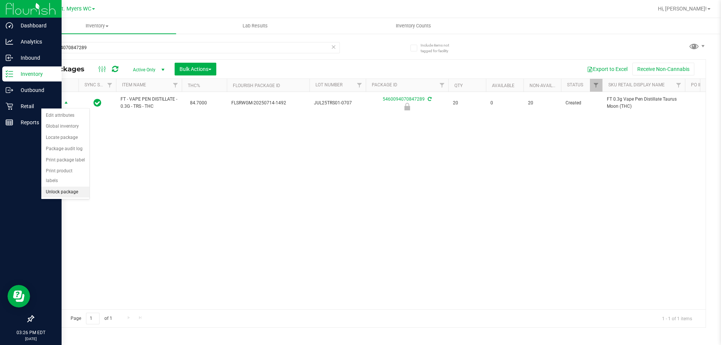
click at [59, 187] on li "Unlock package" at bounding box center [65, 192] width 48 height 11
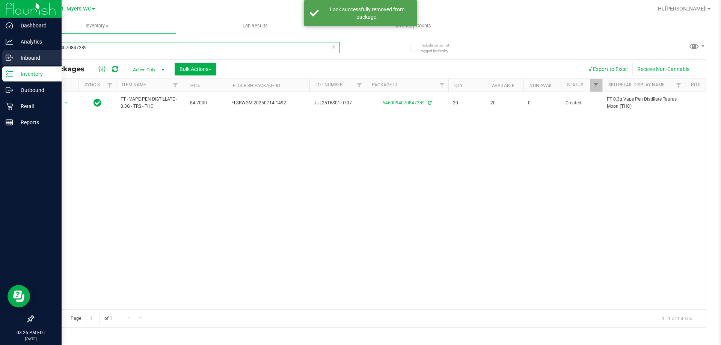
drag, startPoint x: 102, startPoint y: 51, endPoint x: 0, endPoint y: 66, distance: 102.8
click at [0, 66] on div "Dashboard Analytics Inbound Inventory Outbound Retail Reports 03:26 PM EDT 09/2…" at bounding box center [360, 172] width 721 height 345
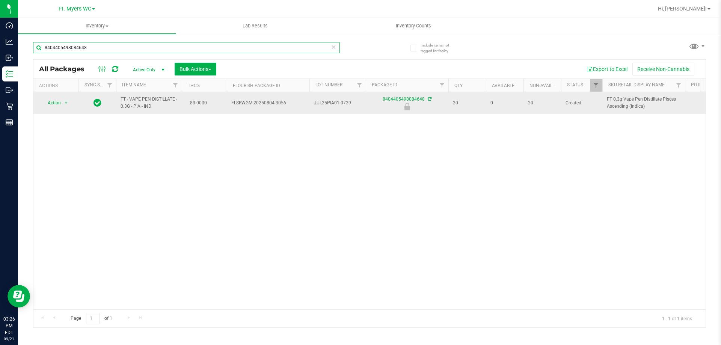
type input "8404405498084648"
click at [59, 107] on span "Action" at bounding box center [51, 103] width 20 height 11
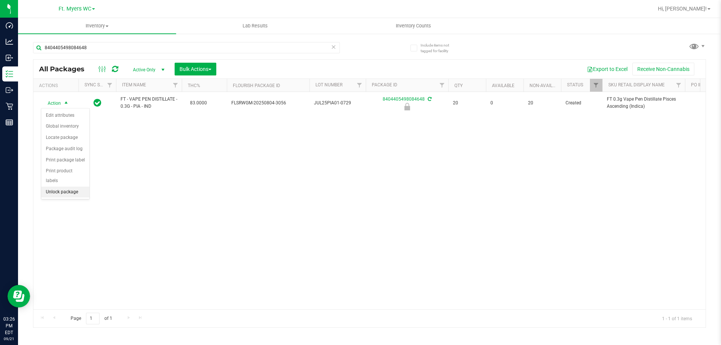
click at [63, 187] on li "Unlock package" at bounding box center [65, 192] width 48 height 11
drag, startPoint x: 207, startPoint y: 202, endPoint x: 144, endPoint y: 153, distance: 80.0
click at [206, 202] on div "Action Action Adjust qty Create package Edit attributes Global inventory Locate…" at bounding box center [369, 200] width 672 height 217
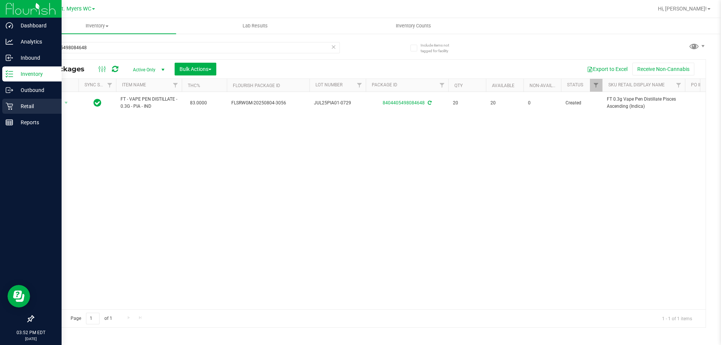
click at [8, 105] on icon at bounding box center [10, 106] width 8 height 8
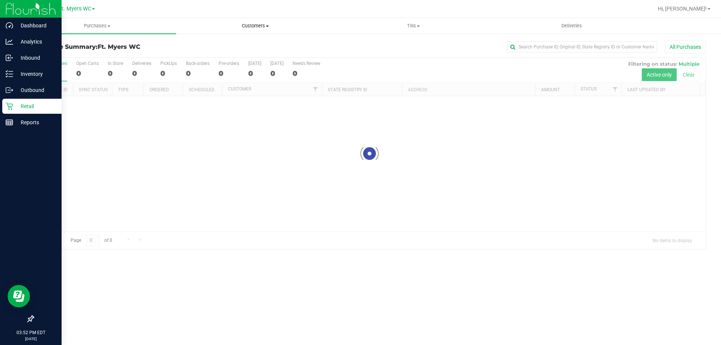
click at [258, 23] on span "Customers" at bounding box center [254, 26] width 157 height 7
click at [242, 46] on li "All customers" at bounding box center [255, 45] width 158 height 9
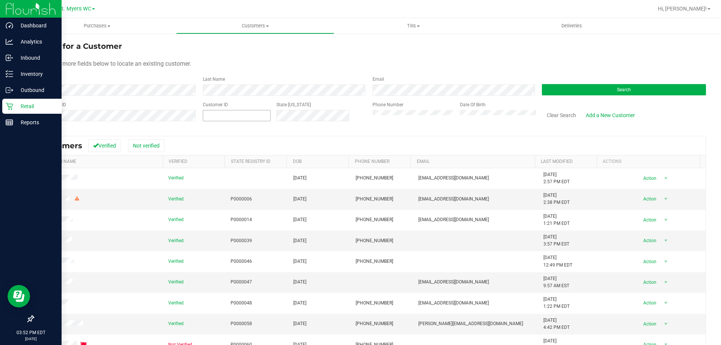
click at [263, 120] on span at bounding box center [237, 115] width 68 height 11
paste input "1498234"
type input "1498234"
click at [565, 89] on button "Search" at bounding box center [624, 89] width 164 height 11
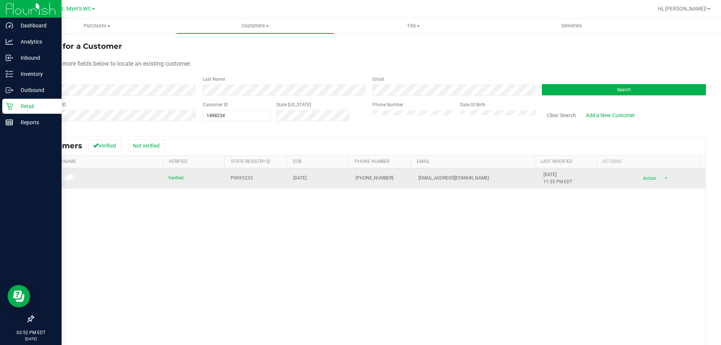
click at [66, 182] on td at bounding box center [98, 178] width 130 height 20
